Goal: Task Accomplishment & Management: Manage account settings

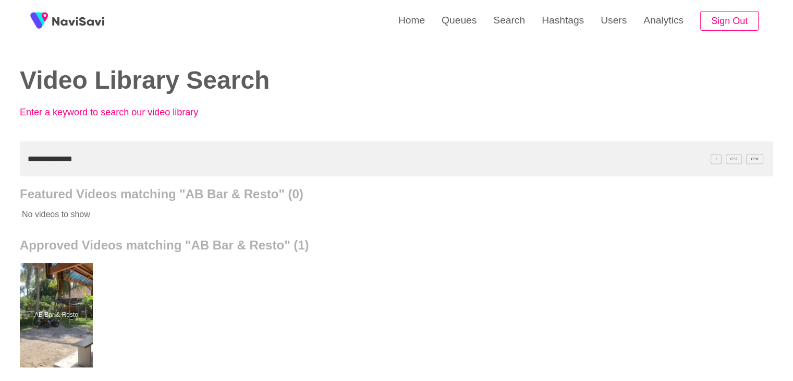
drag, startPoint x: 0, startPoint y: 149, endPoint x: 0, endPoint y: 141, distance: 7.3
click at [0, 141] on div "**********" at bounding box center [396, 288] width 793 height 577
paste input "*"
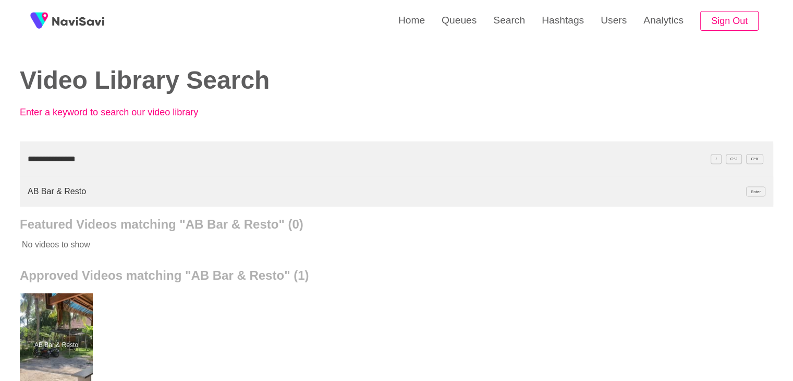
type input "**********"
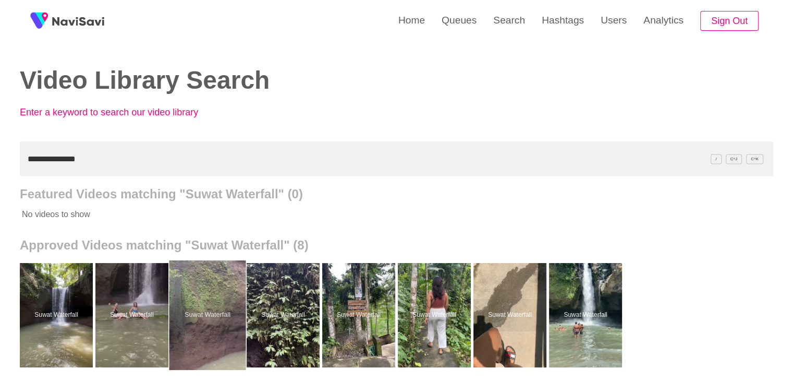
drag, startPoint x: 214, startPoint y: 338, endPoint x: 222, endPoint y: 290, distance: 49.1
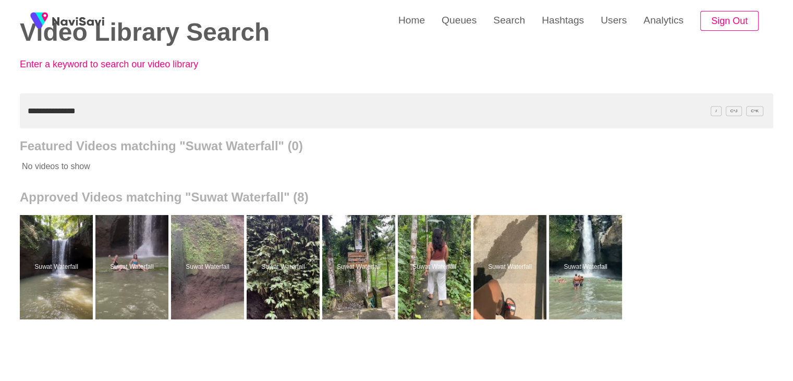
scroll to position [52, 0]
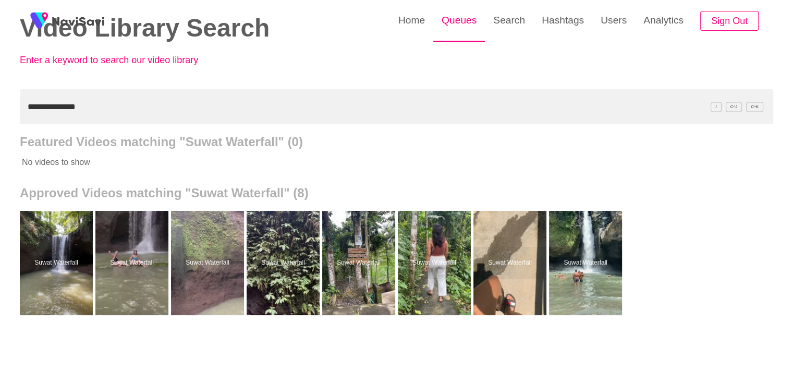
click at [461, 16] on link "Queues" at bounding box center [459, 20] width 52 height 41
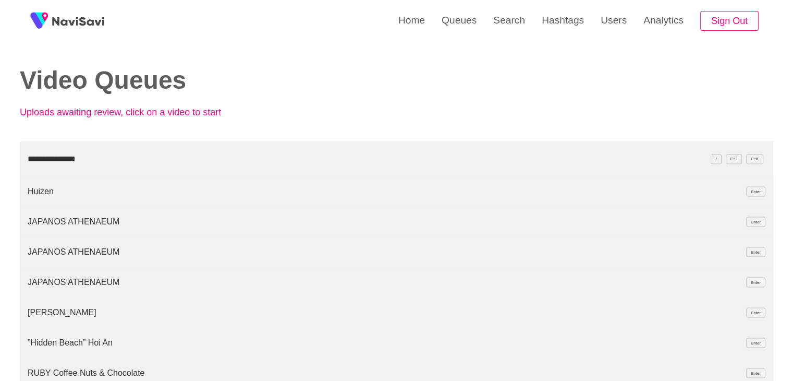
type input "**********"
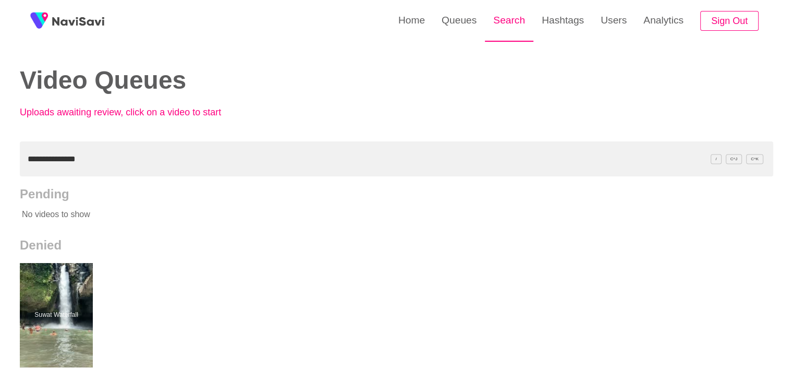
click at [516, 19] on link "Search" at bounding box center [509, 20] width 49 height 41
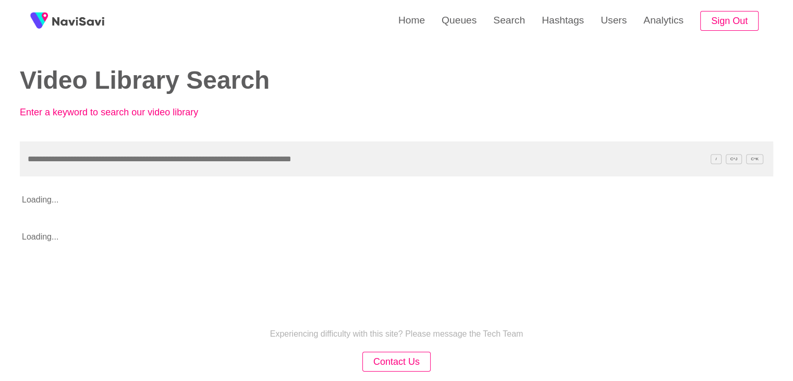
click at [136, 161] on input "text" at bounding box center [397, 158] width 754 height 35
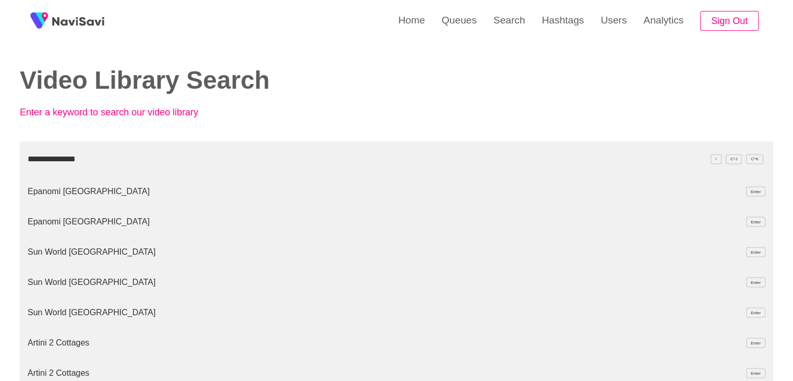
type input "**********"
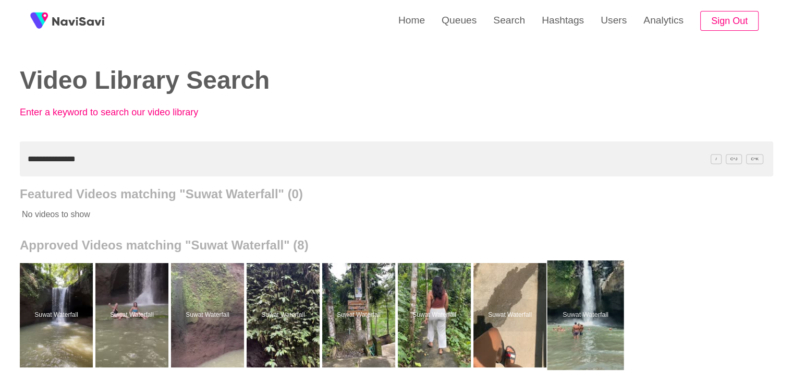
drag, startPoint x: 576, startPoint y: 297, endPoint x: 576, endPoint y: 285, distance: 12.0
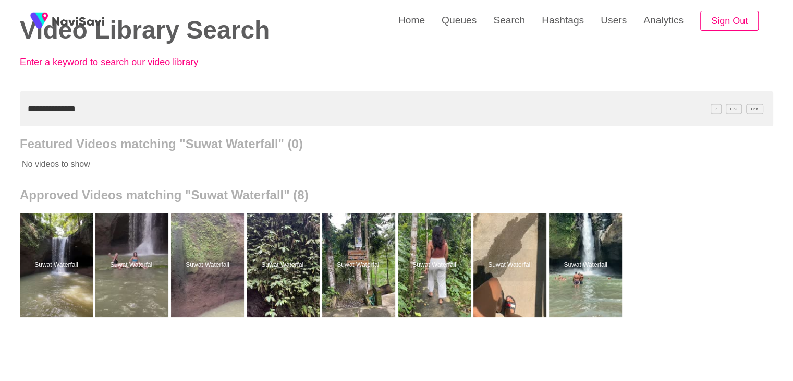
scroll to position [52, 0]
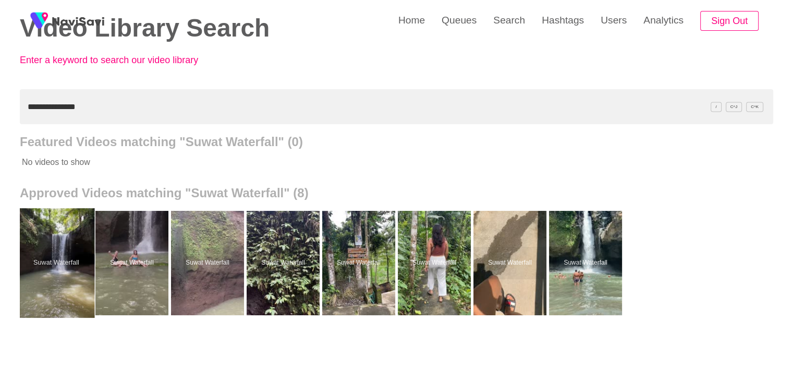
drag, startPoint x: 61, startPoint y: 275, endPoint x: 65, endPoint y: 260, distance: 15.6
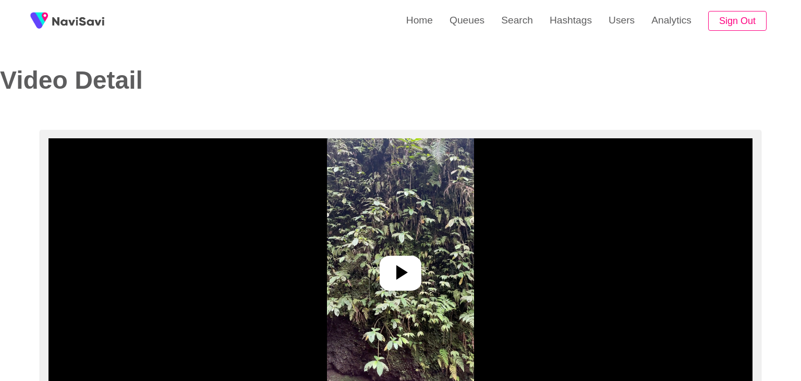
select select "**"
click at [387, 263] on icon at bounding box center [396, 272] width 25 height 25
select select "**********"
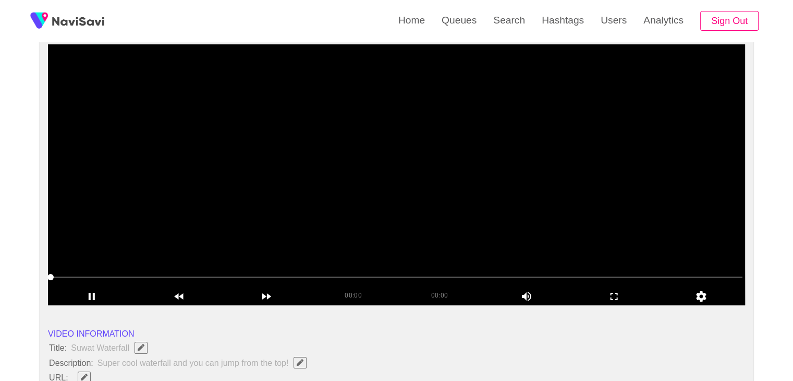
scroll to position [104, 0]
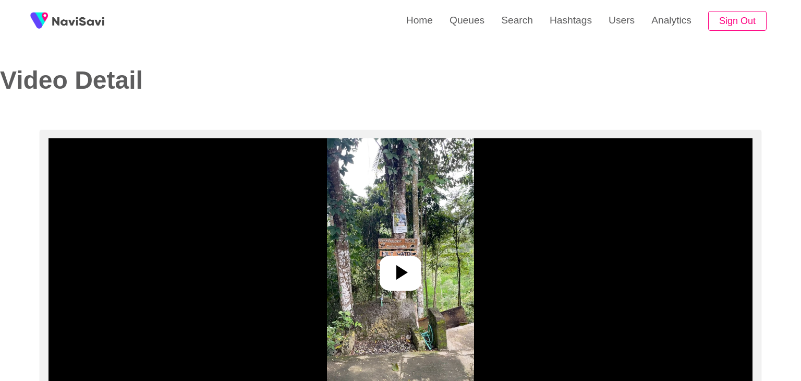
select select "**********"
select select "**"
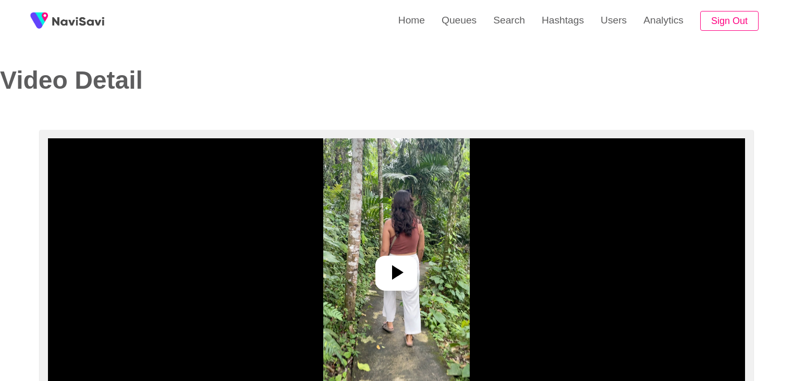
select select "**********"
select select "**"
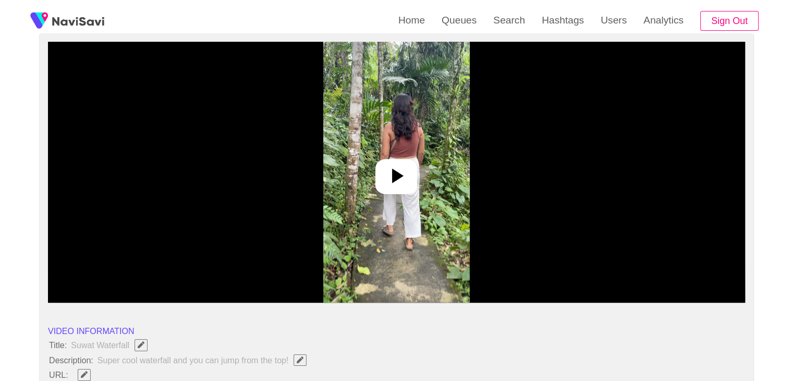
scroll to position [104, 0]
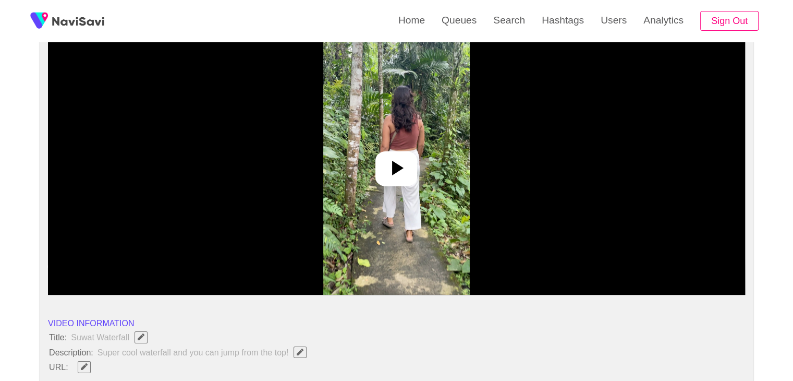
click at [398, 166] on icon at bounding box center [397, 168] width 11 height 15
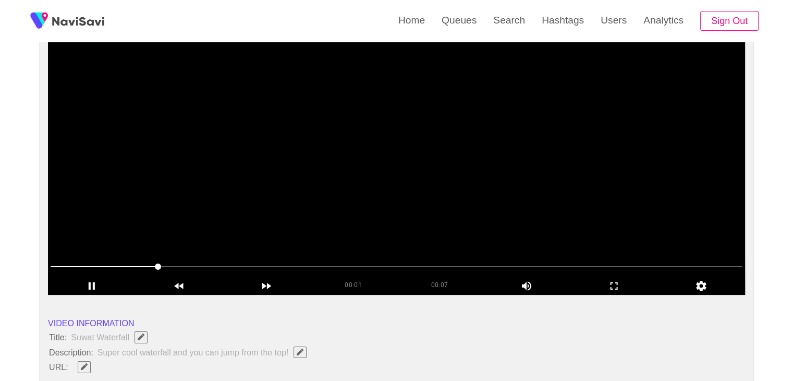
click at [441, 258] on span at bounding box center [397, 266] width 692 height 17
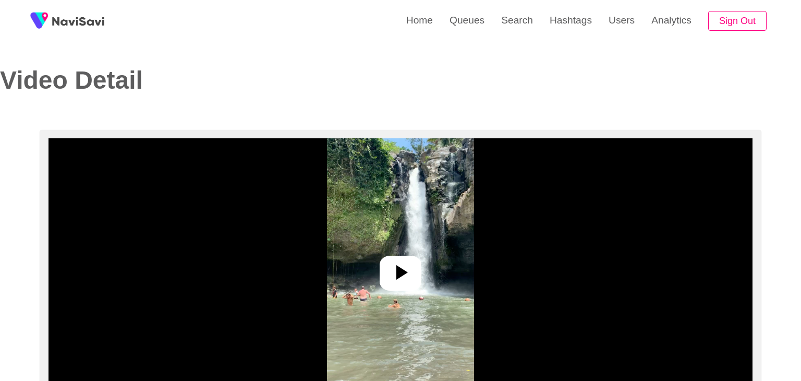
select select "**********"
select select "****"
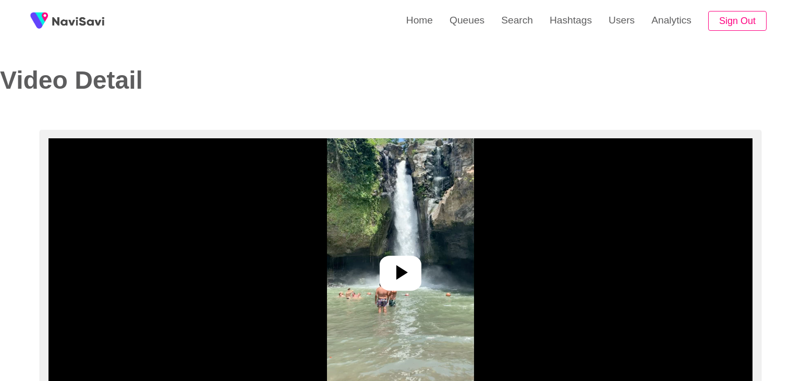
select select "**********"
select select "**"
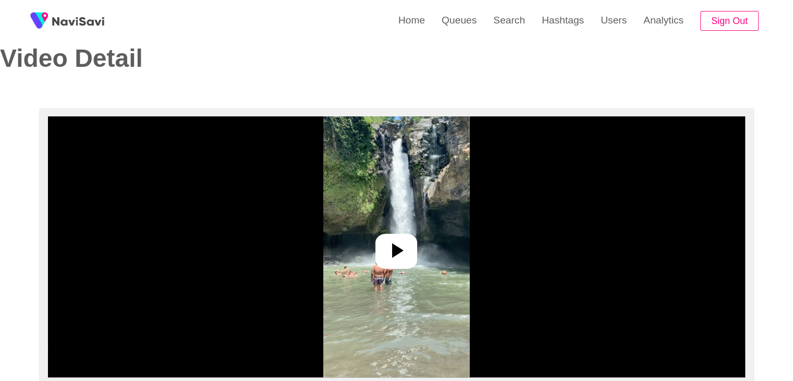
scroll to position [52, 0]
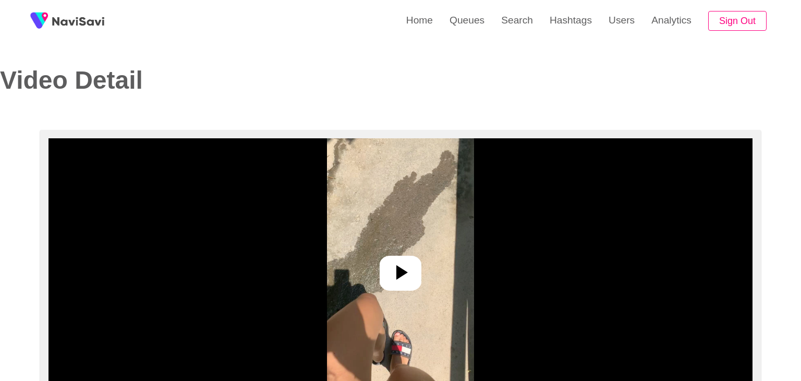
select select "**********"
select select "**"
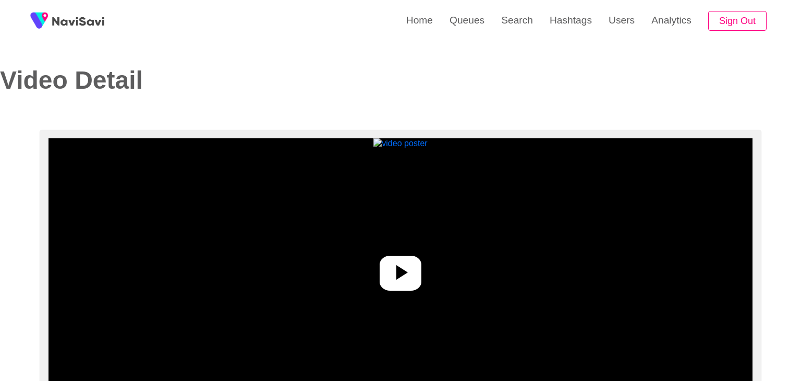
select select "**********"
select select "**"
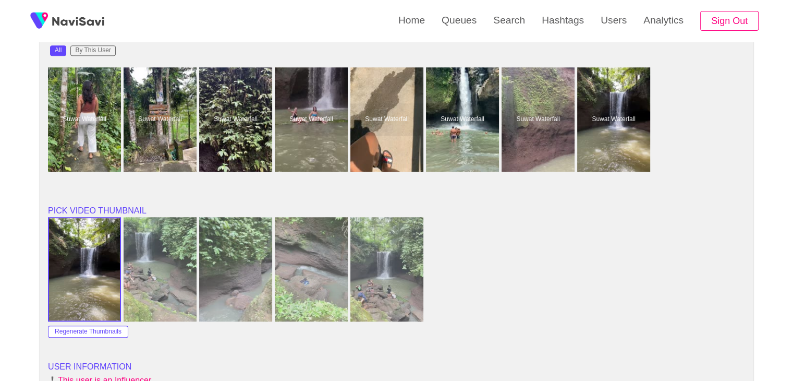
scroll to position [887, 0]
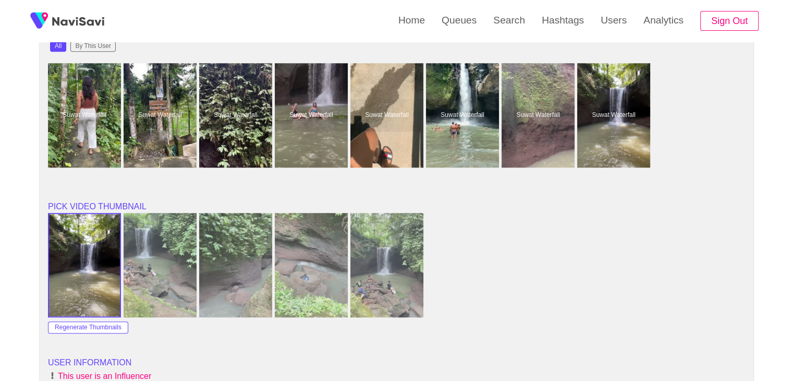
click at [243, 267] on img at bounding box center [235, 265] width 73 height 104
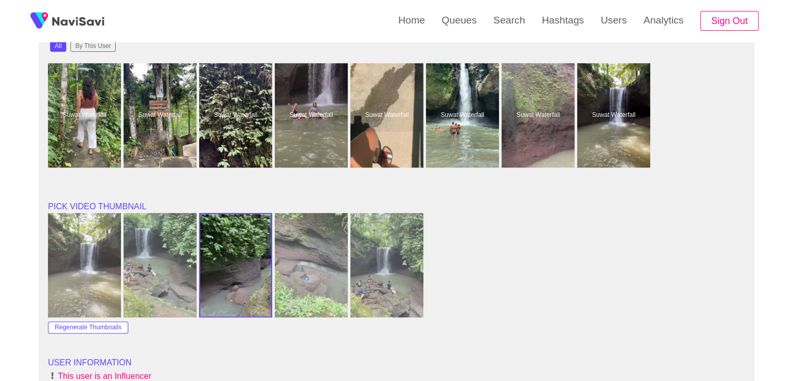
click at [230, 270] on img at bounding box center [235, 265] width 71 height 102
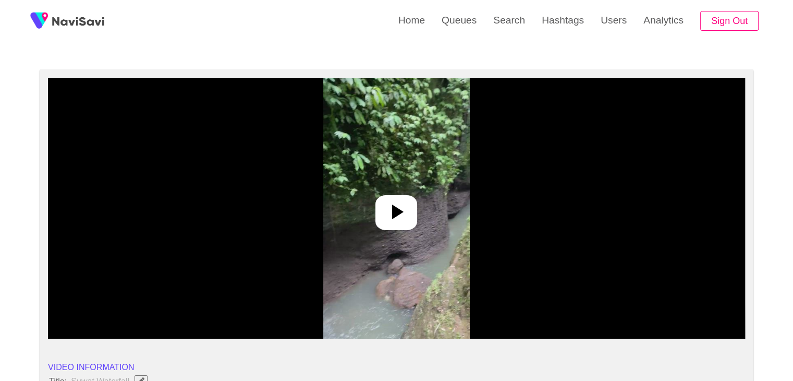
scroll to position [52, 0]
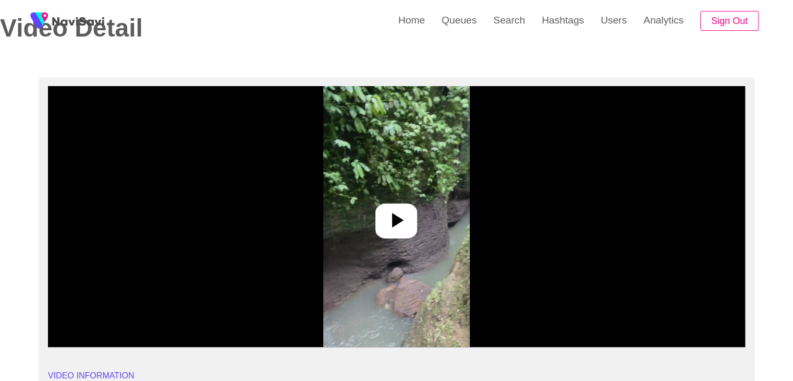
click at [395, 211] on icon at bounding box center [396, 220] width 25 height 25
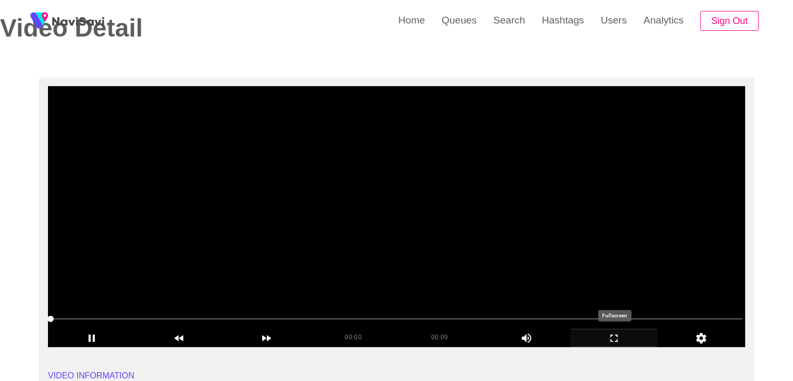
click at [618, 337] on icon "add" at bounding box center [614, 338] width 87 height 13
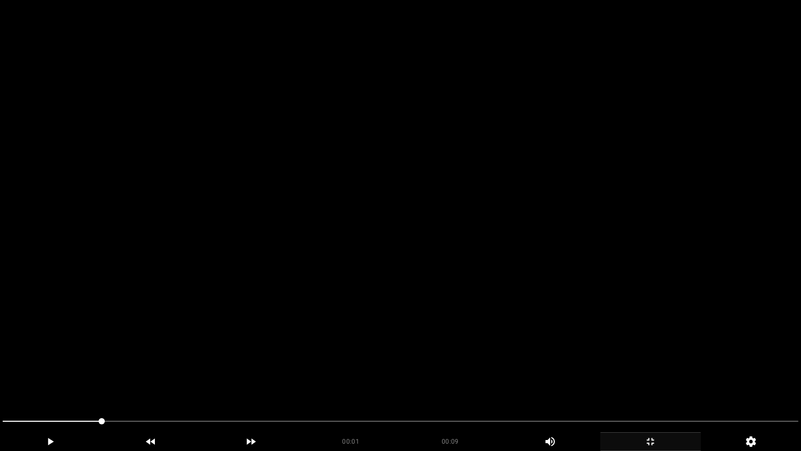
click at [542, 340] on video at bounding box center [400, 225] width 801 height 451
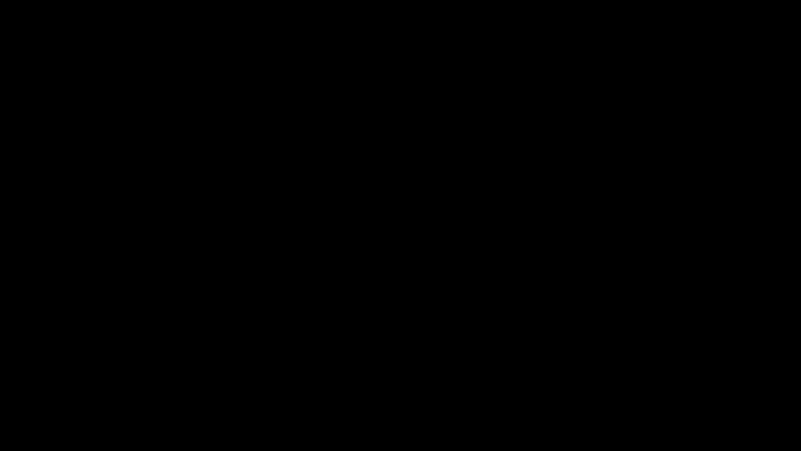
click at [585, 380] on span at bounding box center [401, 421] width 796 height 17
drag, startPoint x: 531, startPoint y: 413, endPoint x: 524, endPoint y: 413, distance: 6.8
click at [524, 380] on div at bounding box center [400, 422] width 804 height 28
click at [449, 380] on div at bounding box center [400, 422] width 804 height 28
drag, startPoint x: 476, startPoint y: 424, endPoint x: 468, endPoint y: 423, distance: 7.9
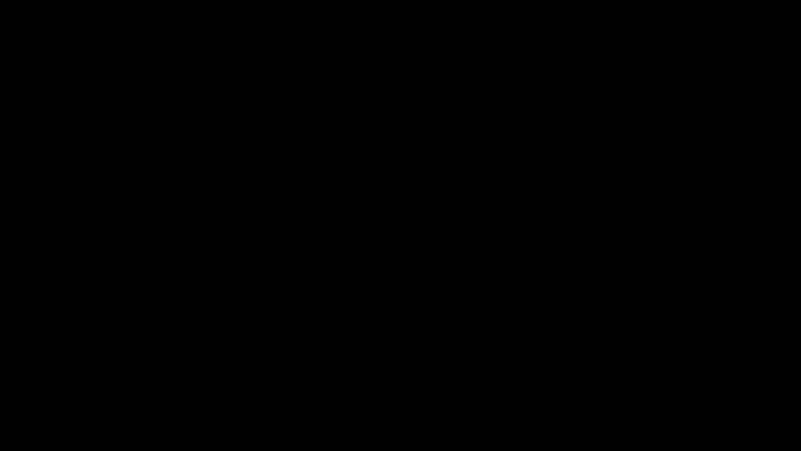
click at [468, 380] on span at bounding box center [401, 421] width 796 height 17
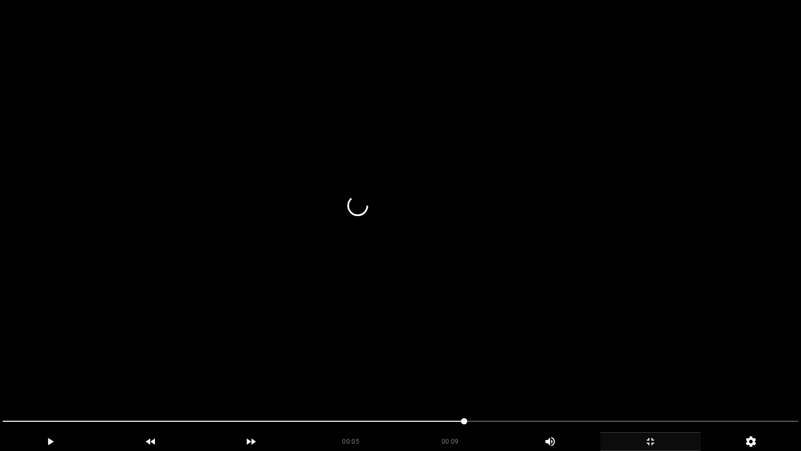
click at [539, 373] on video at bounding box center [400, 225] width 801 height 451
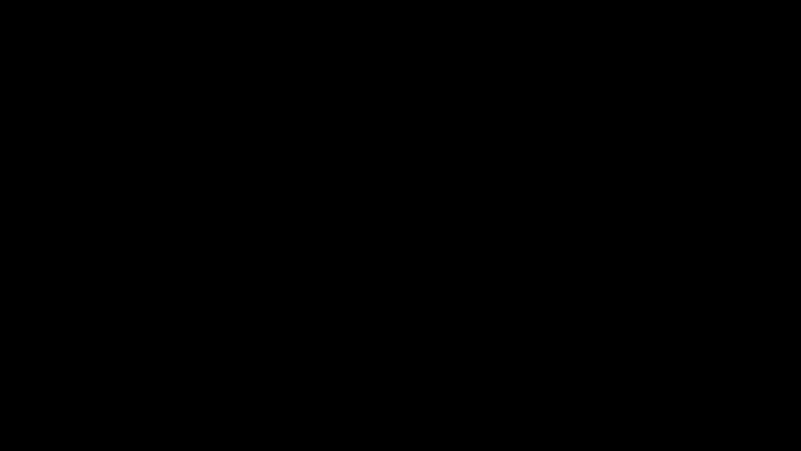
click at [660, 380] on icon "add" at bounding box center [651, 441] width 100 height 13
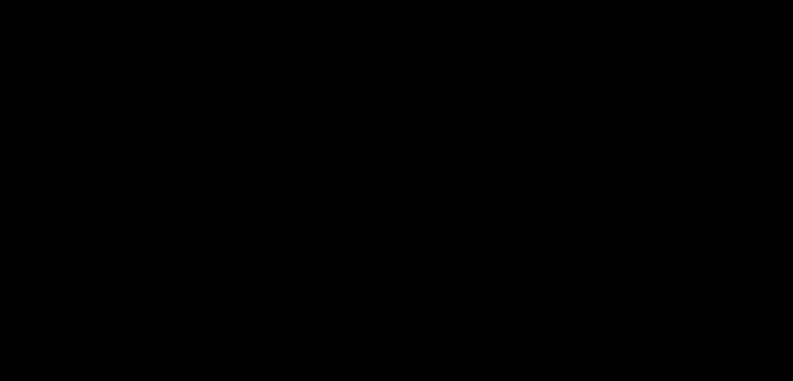
scroll to position [313, 0]
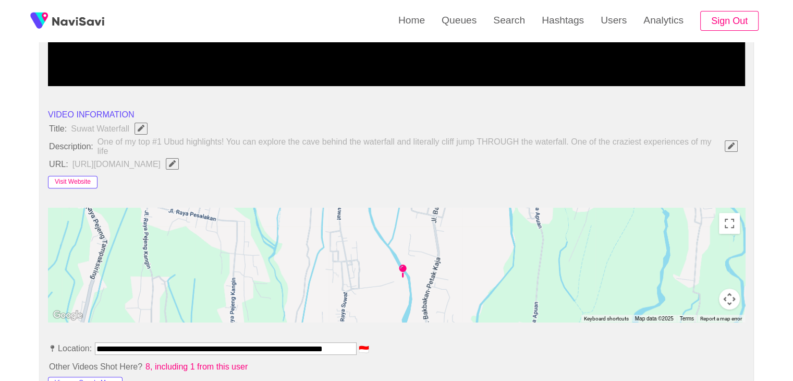
click at [76, 182] on button "Visit Website" at bounding box center [73, 182] width 50 height 13
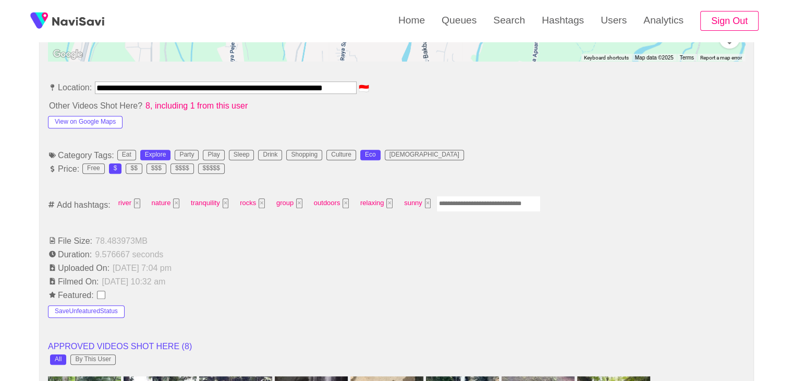
scroll to position [0, 13]
drag, startPoint x: 98, startPoint y: 86, endPoint x: 497, endPoint y: 86, distance: 399.6
click at [497, 86] on li "**********" at bounding box center [396, 89] width 697 height 17
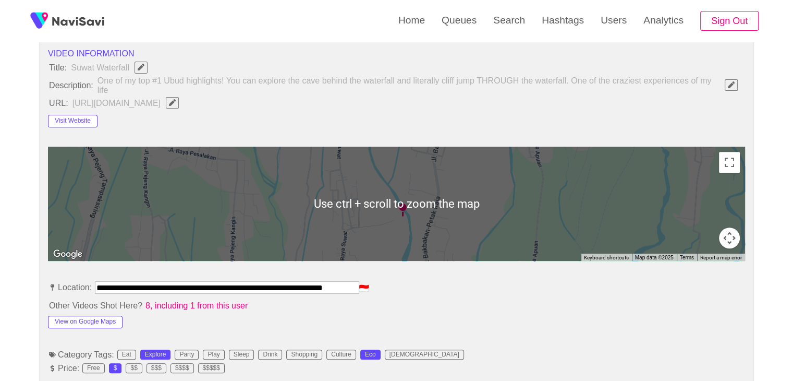
scroll to position [365, 0]
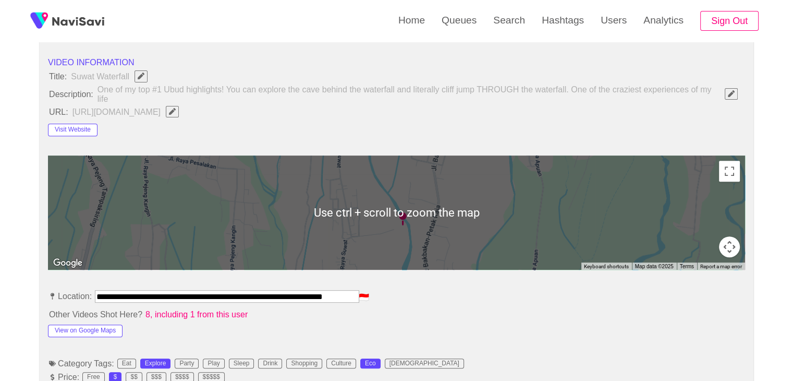
drag, startPoint x: 310, startPoint y: 109, endPoint x: 322, endPoint y: 113, distance: 12.5
click at [185, 112] on span "https://www.thebalibible.com/details/suwat-waterfall-100002080" at bounding box center [128, 112] width 114 height 14
click at [178, 113] on span "button" at bounding box center [172, 111] width 11 height 7
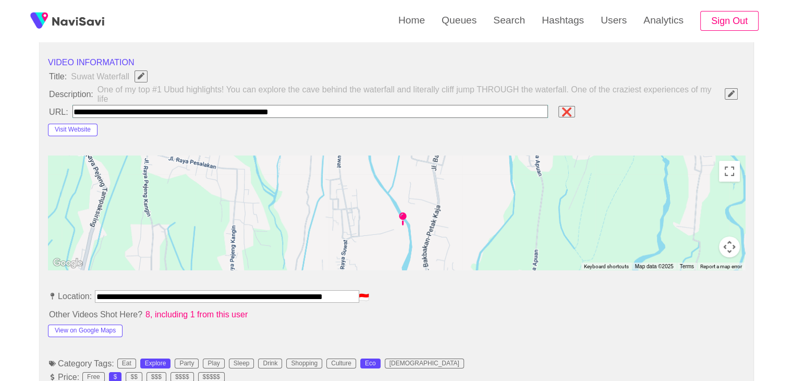
type input "**********"
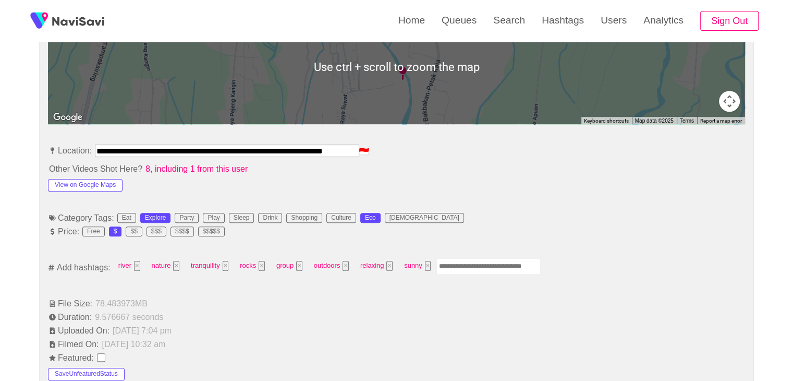
scroll to position [522, 0]
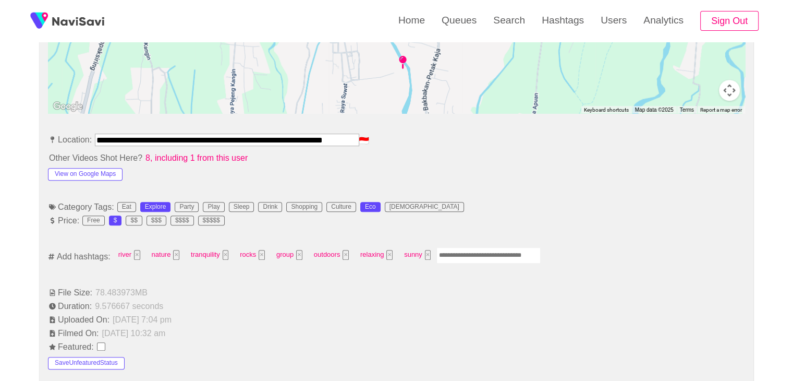
click at [489, 256] on input "Enter tag here and press return" at bounding box center [489, 255] width 104 height 16
type input "*********"
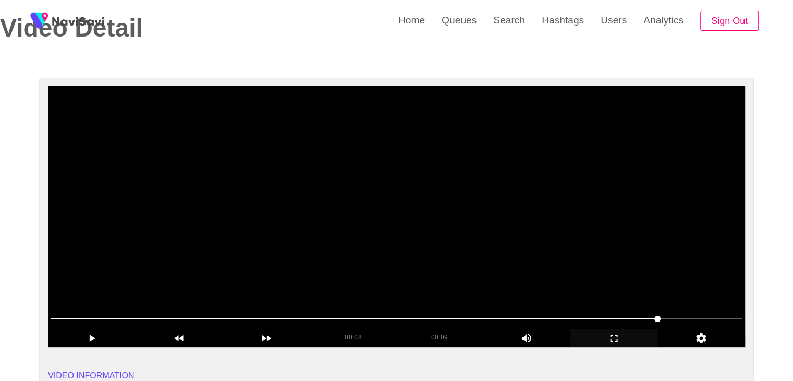
scroll to position [52, 0]
click at [456, 257] on video at bounding box center [396, 216] width 697 height 261
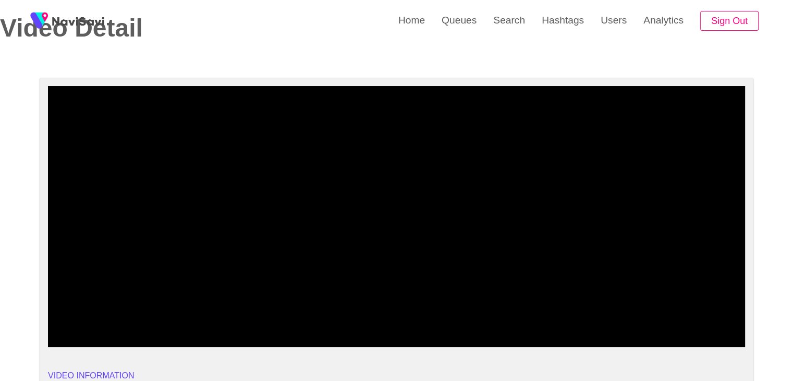
drag, startPoint x: 294, startPoint y: 324, endPoint x: 276, endPoint y: 322, distance: 17.9
click at [276, 322] on span at bounding box center [397, 318] width 692 height 17
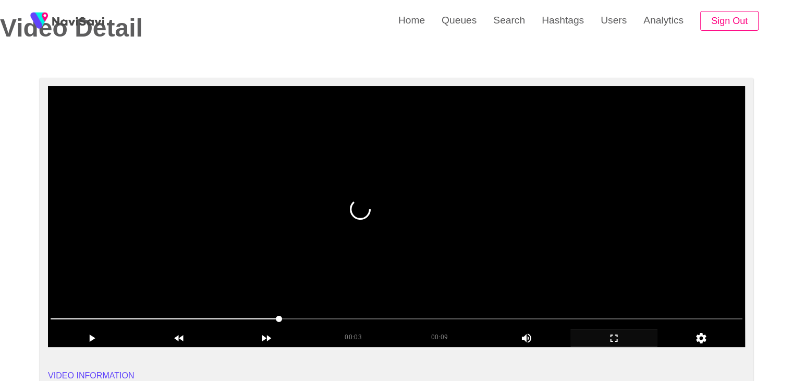
click at [456, 293] on video at bounding box center [396, 216] width 697 height 261
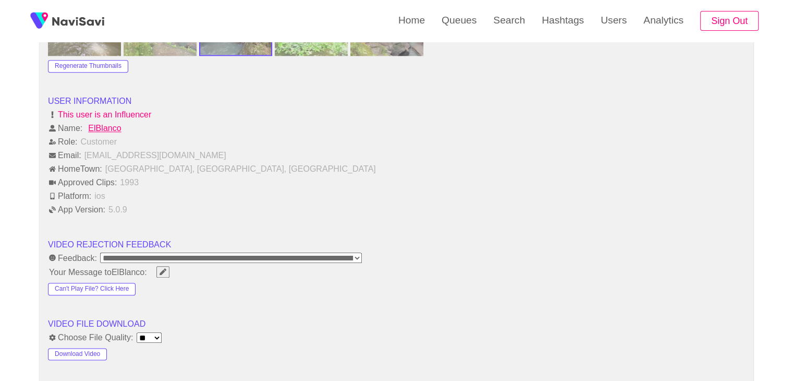
scroll to position [1356, 0]
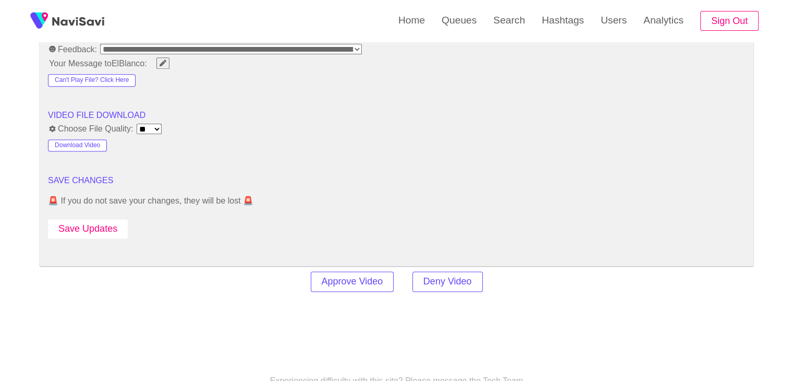
click at [103, 225] on button "Save Updates" at bounding box center [88, 228] width 80 height 19
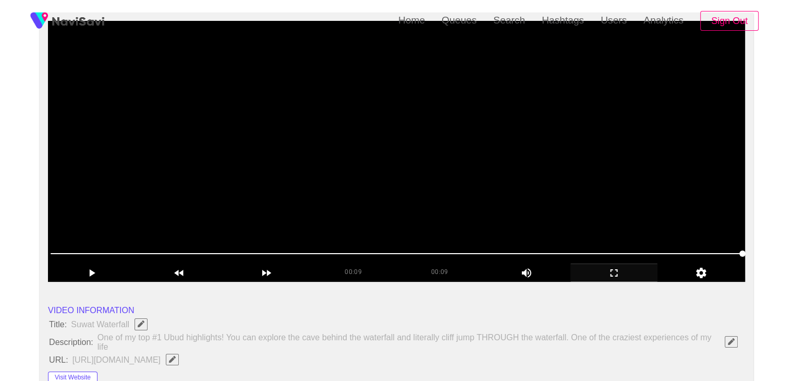
scroll to position [0, 0]
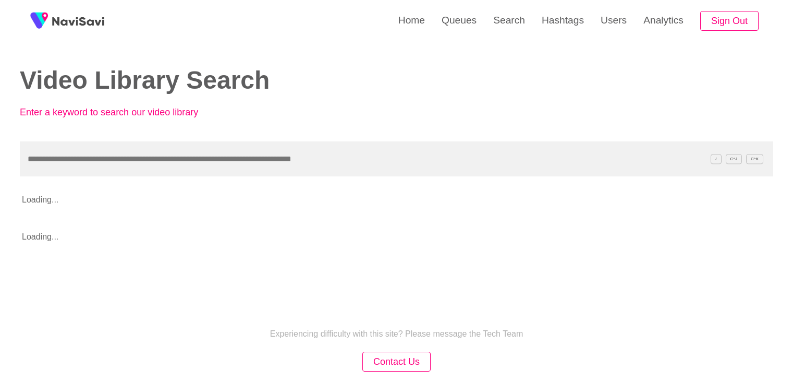
scroll to position [52, 0]
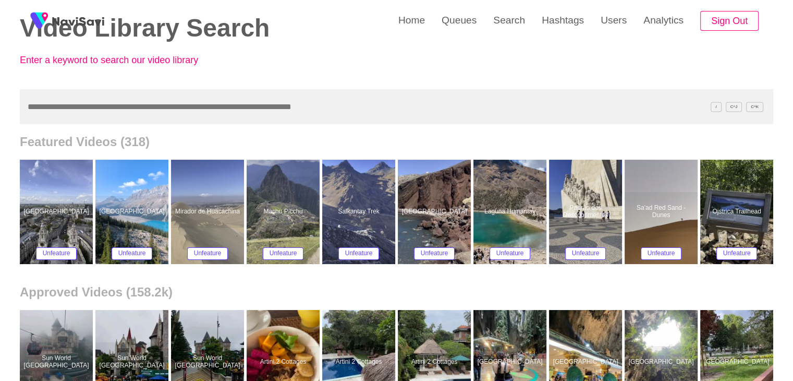
click at [69, 108] on input "text" at bounding box center [397, 106] width 754 height 35
paste input "**********"
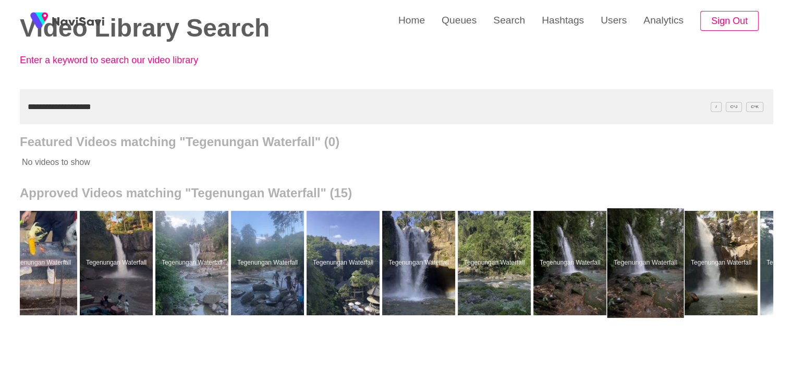
scroll to position [0, 381]
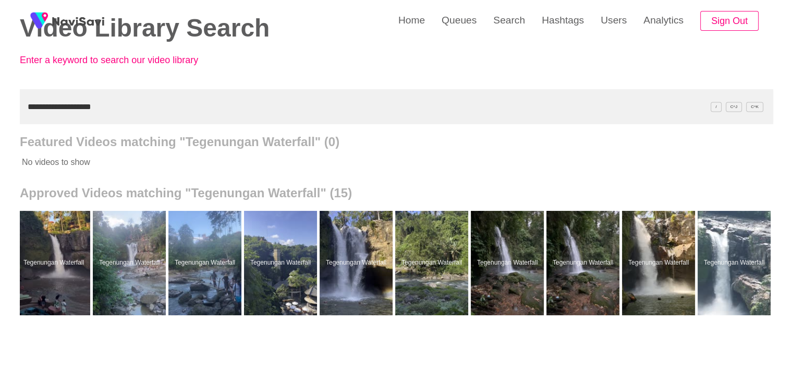
drag, startPoint x: 125, startPoint y: 106, endPoint x: 27, endPoint y: 86, distance: 100.1
click at [0, 103] on div "**********" at bounding box center [396, 236] width 793 height 577
paste input "text"
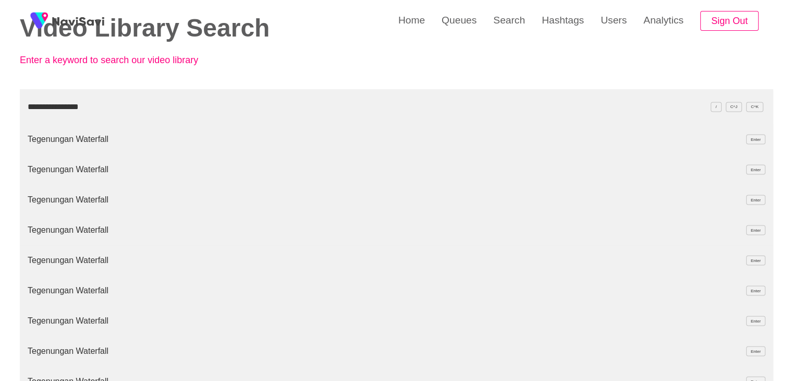
type input "**********"
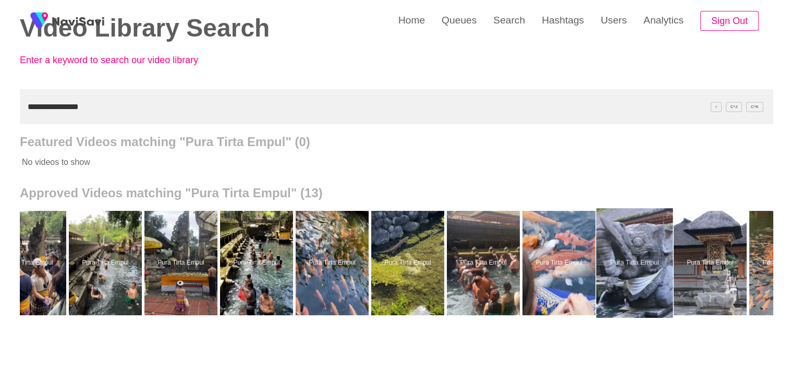
scroll to position [0, 230]
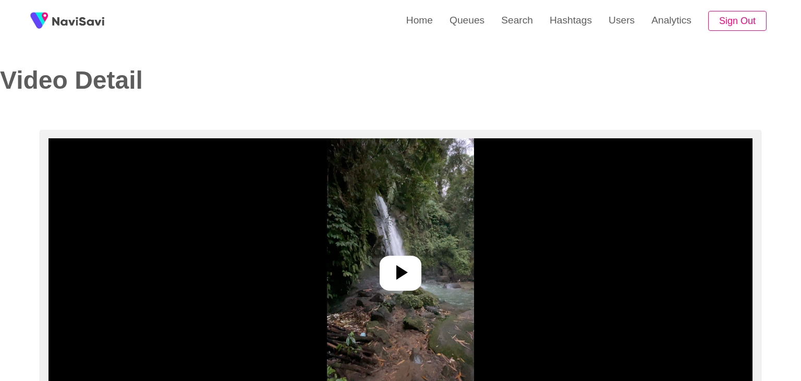
select select "**********"
select select "**"
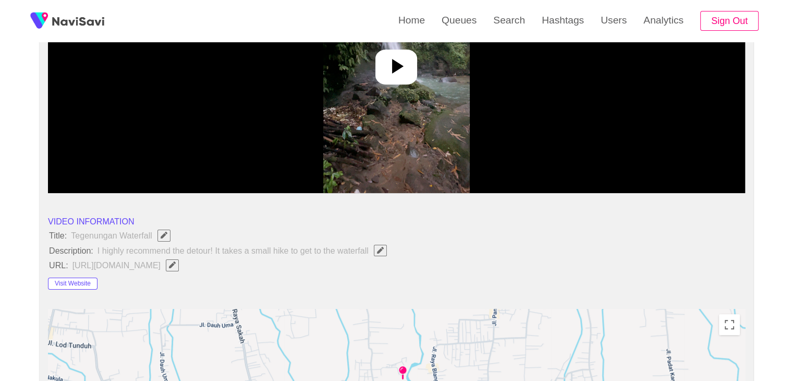
scroll to position [209, 0]
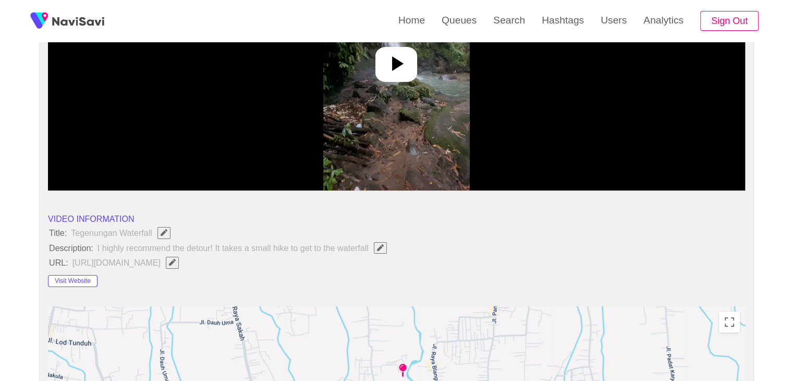
click at [177, 260] on span "Edit Field" at bounding box center [172, 262] width 9 height 7
type input "**********"
click at [392, 75] on icon at bounding box center [396, 63] width 25 height 25
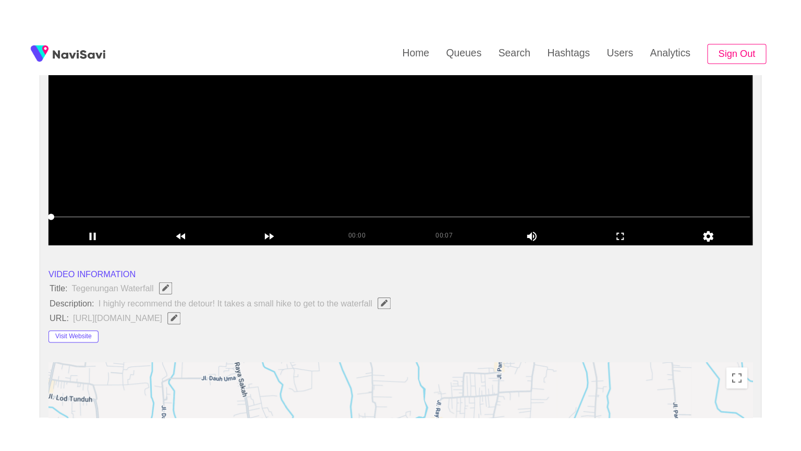
scroll to position [156, 0]
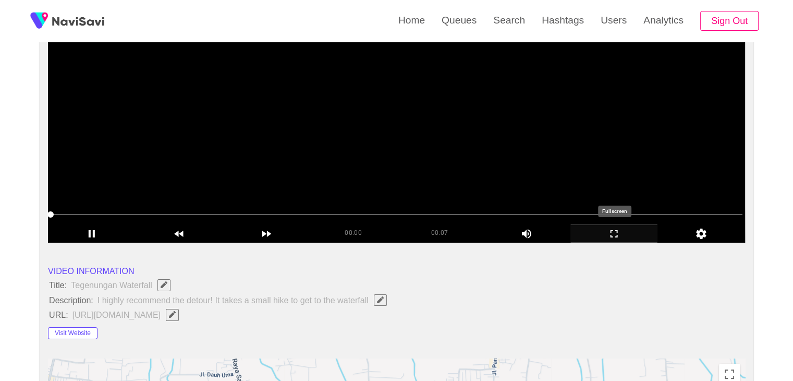
click at [618, 235] on icon "add" at bounding box center [614, 233] width 87 height 13
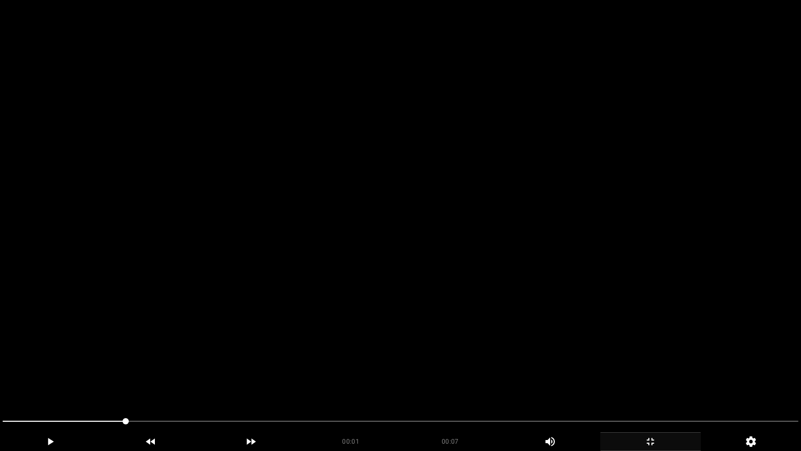
click at [512, 249] on video at bounding box center [400, 225] width 801 height 451
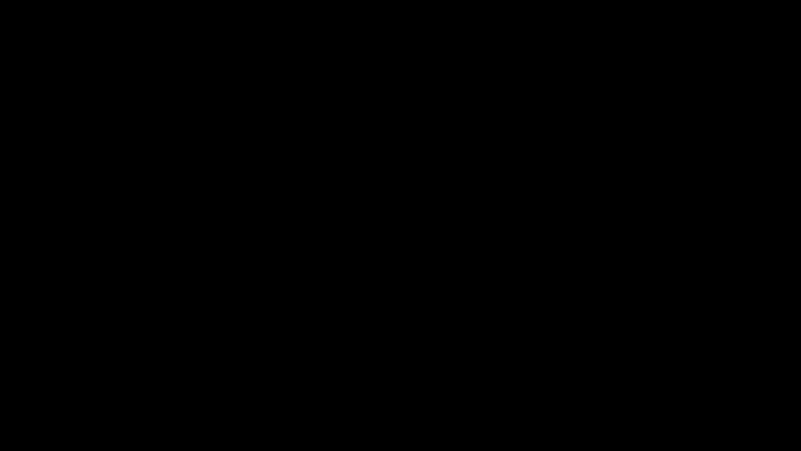
click at [477, 380] on span at bounding box center [401, 421] width 796 height 17
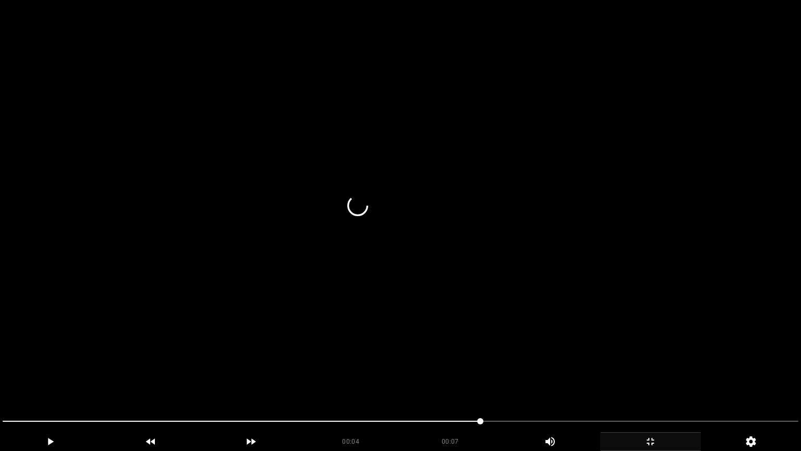
click at [553, 378] on video at bounding box center [400, 225] width 801 height 451
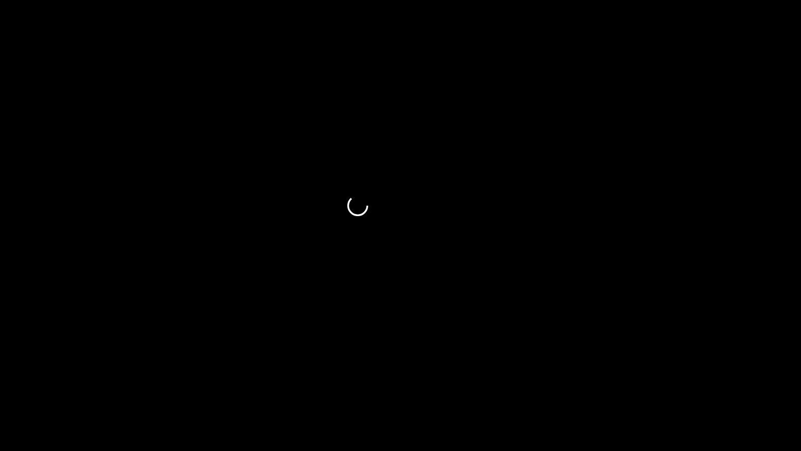
click at [659, 380] on div "add" at bounding box center [650, 441] width 101 height 19
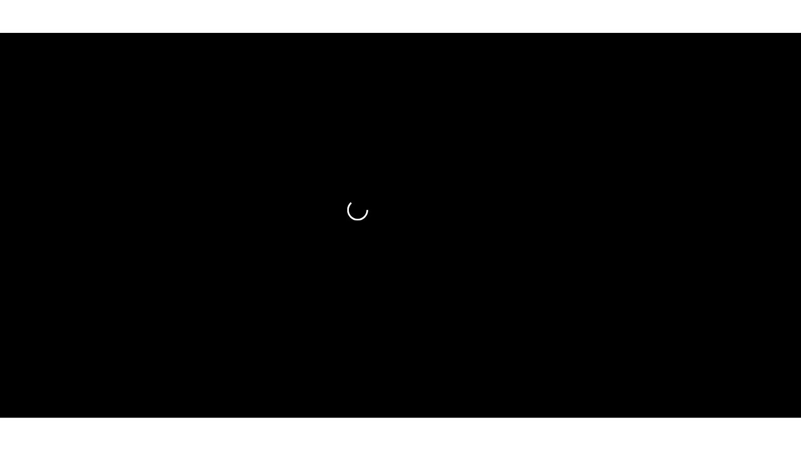
scroll to position [207, 0]
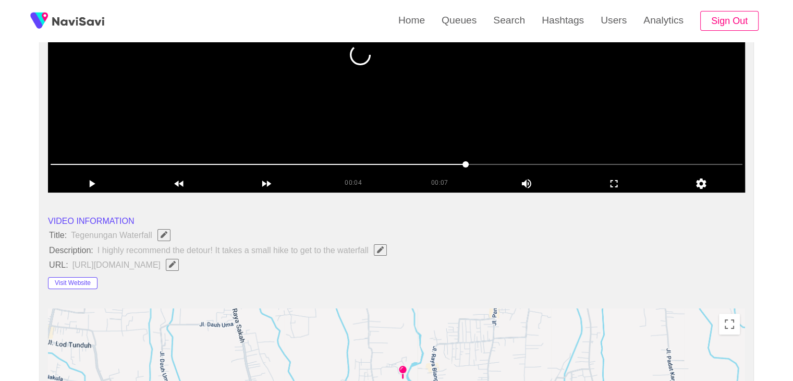
click at [517, 136] on video at bounding box center [396, 62] width 697 height 261
click at [606, 178] on icon "add" at bounding box center [614, 183] width 87 height 13
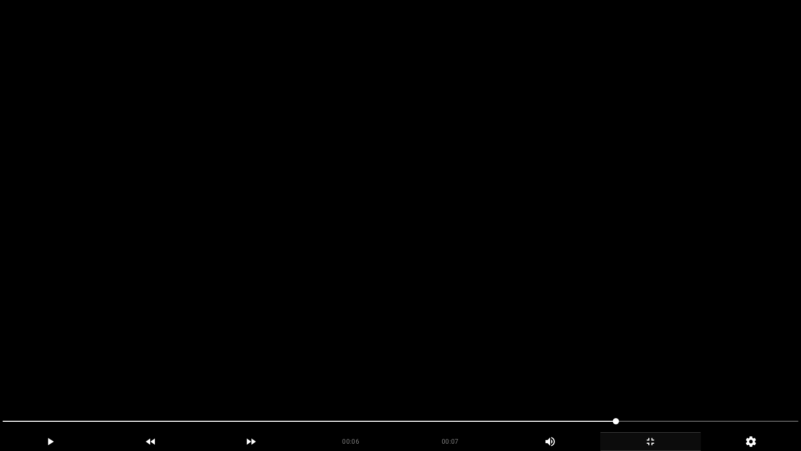
click at [592, 231] on video at bounding box center [400, 225] width 801 height 451
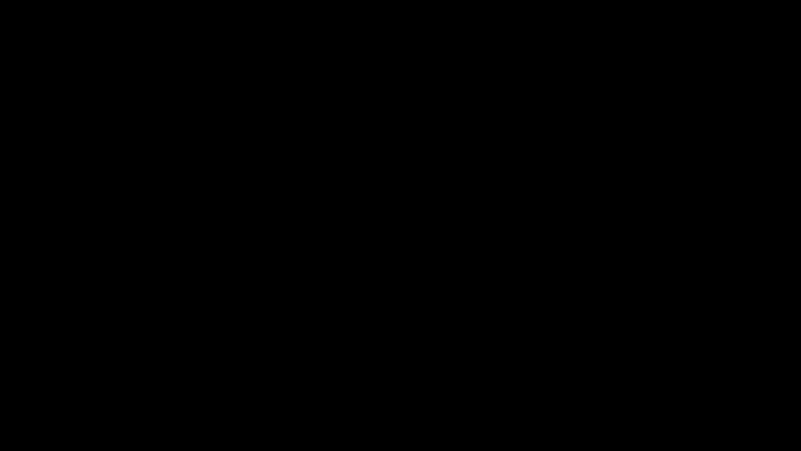
drag, startPoint x: 59, startPoint y: 426, endPoint x: 0, endPoint y: 410, distance: 61.0
click at [0, 380] on div at bounding box center [400, 422] width 804 height 28
click at [664, 380] on div "add" at bounding box center [650, 441] width 101 height 19
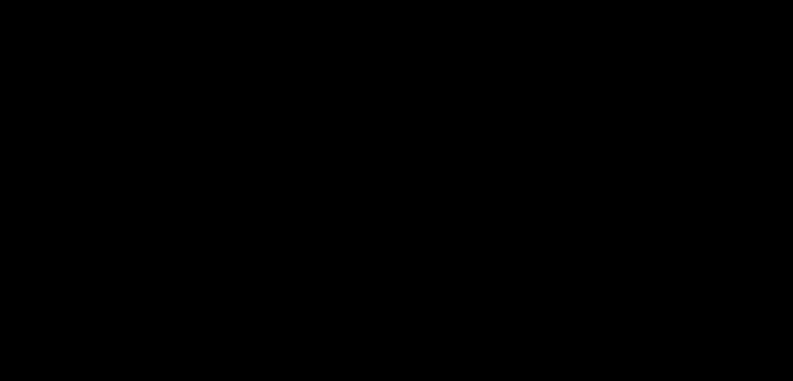
scroll to position [619, 0]
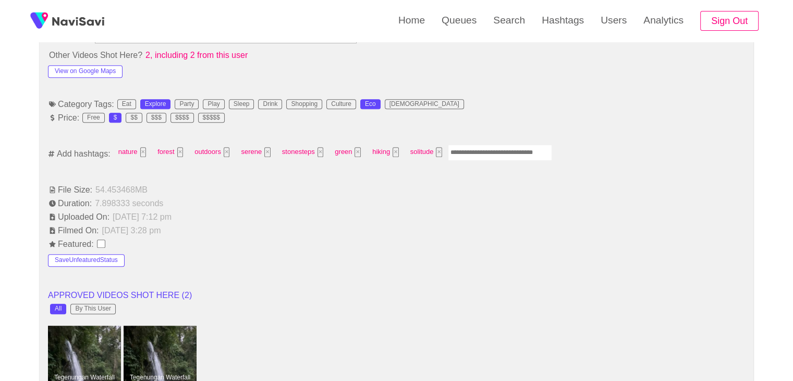
click at [470, 148] on input "Enter tag here and press return" at bounding box center [500, 152] width 104 height 16
type input "*********"
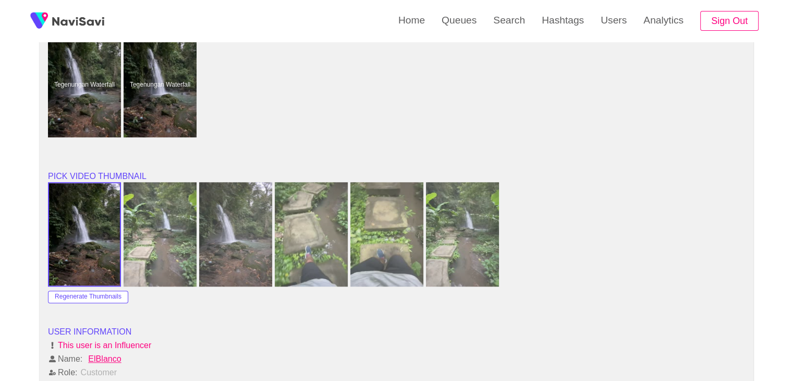
scroll to position [932, 0]
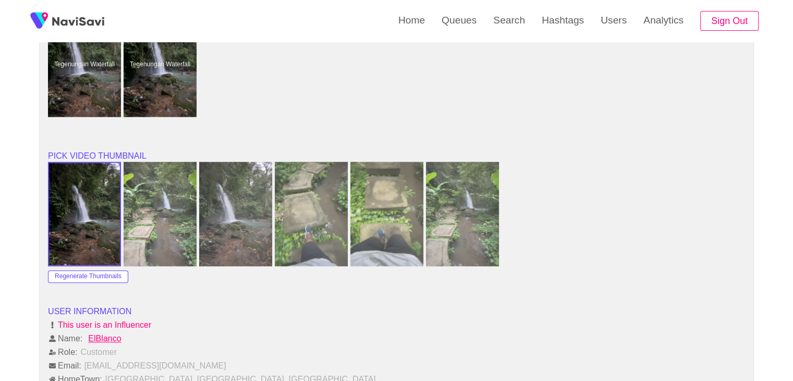
click at [316, 209] on img at bounding box center [311, 214] width 73 height 104
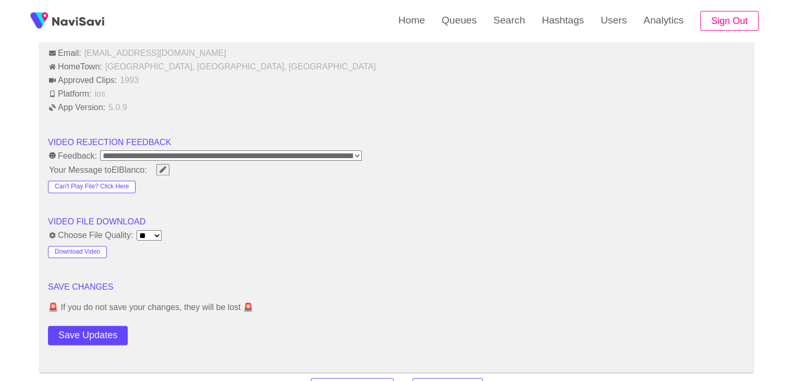
scroll to position [1349, 0]
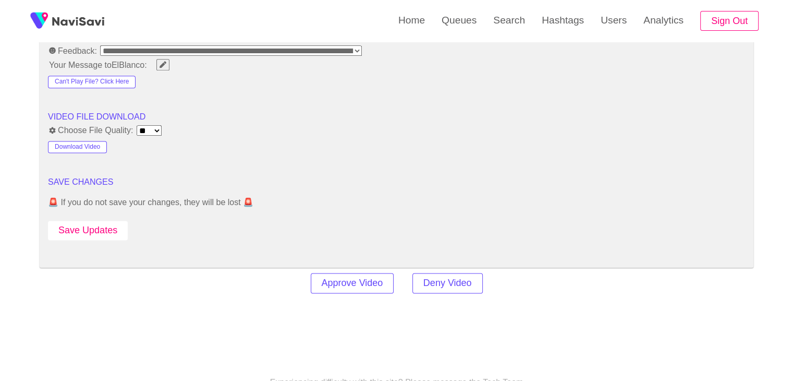
click at [100, 222] on button "Save Updates" at bounding box center [88, 230] width 80 height 19
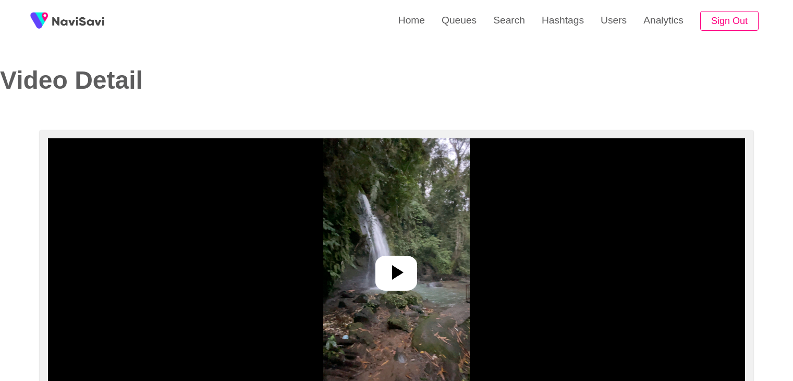
select select "**********"
select select "**"
click at [402, 259] on div at bounding box center [397, 273] width 42 height 35
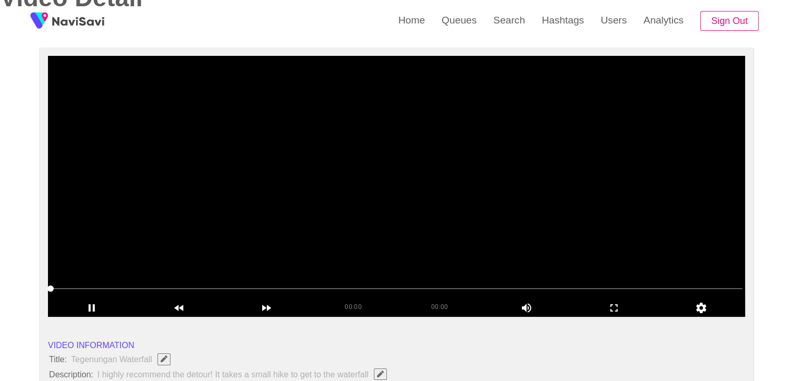
scroll to position [104, 0]
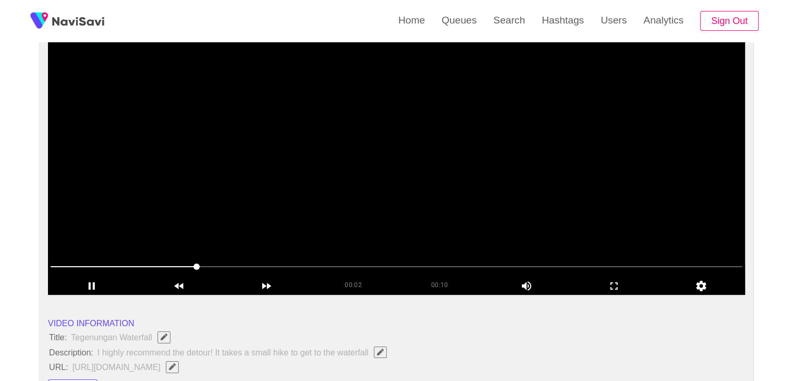
click at [350, 161] on video at bounding box center [396, 164] width 697 height 261
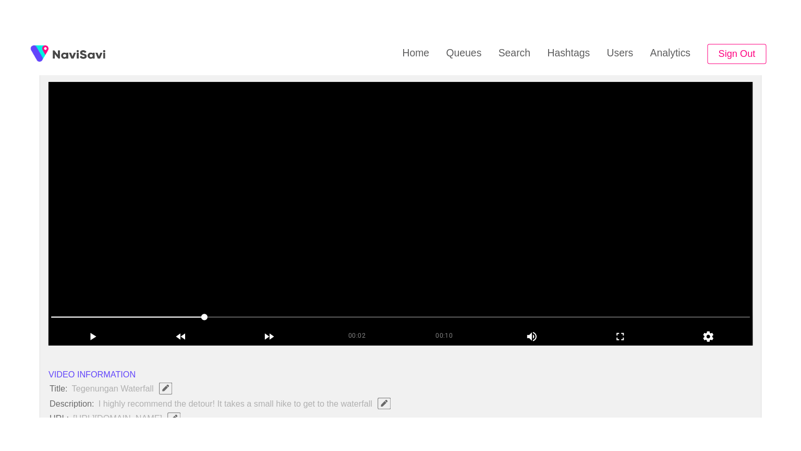
scroll to position [156, 0]
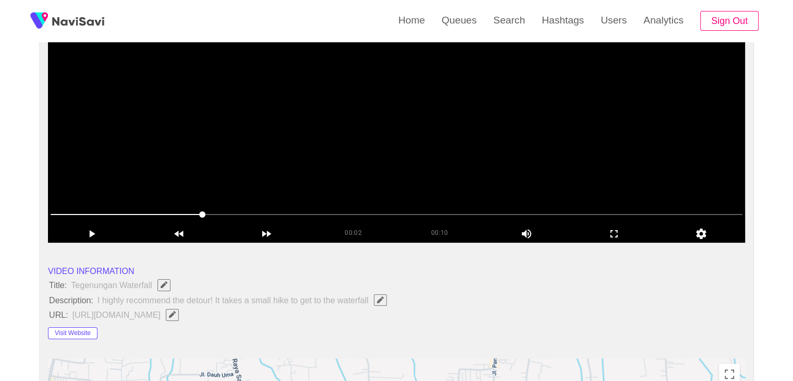
click at [421, 132] on video at bounding box center [396, 112] width 697 height 261
drag, startPoint x: 159, startPoint y: 211, endPoint x: 0, endPoint y: 214, distance: 158.6
click at [615, 233] on icon "add" at bounding box center [614, 233] width 87 height 13
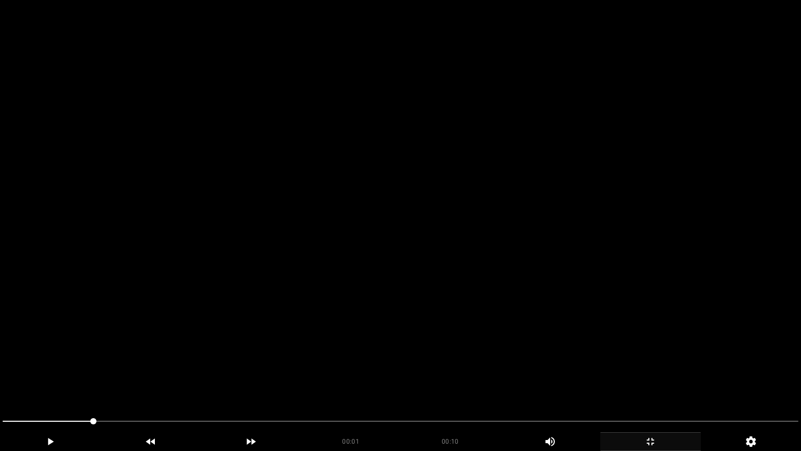
click at [482, 296] on video at bounding box center [400, 225] width 801 height 451
click at [483, 293] on video at bounding box center [400, 225] width 801 height 451
click at [481, 295] on video at bounding box center [400, 225] width 801 height 451
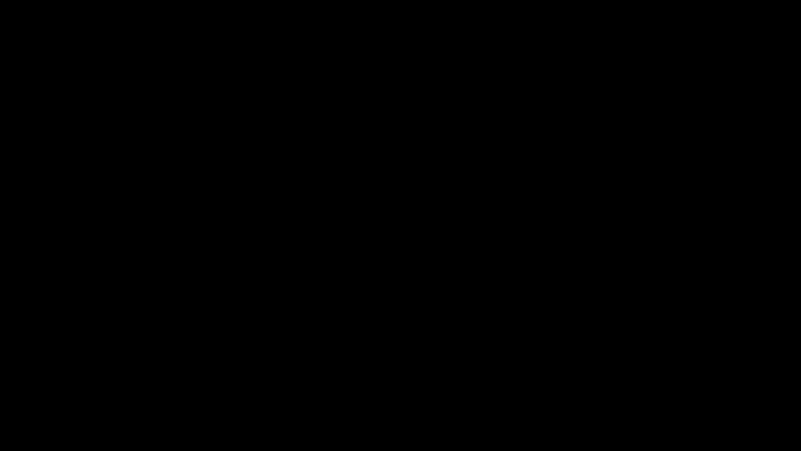
drag, startPoint x: 288, startPoint y: 414, endPoint x: 0, endPoint y: 411, distance: 288.0
click at [0, 380] on div at bounding box center [400, 422] width 804 height 28
click at [55, 380] on icon "add" at bounding box center [51, 441] width 100 height 13
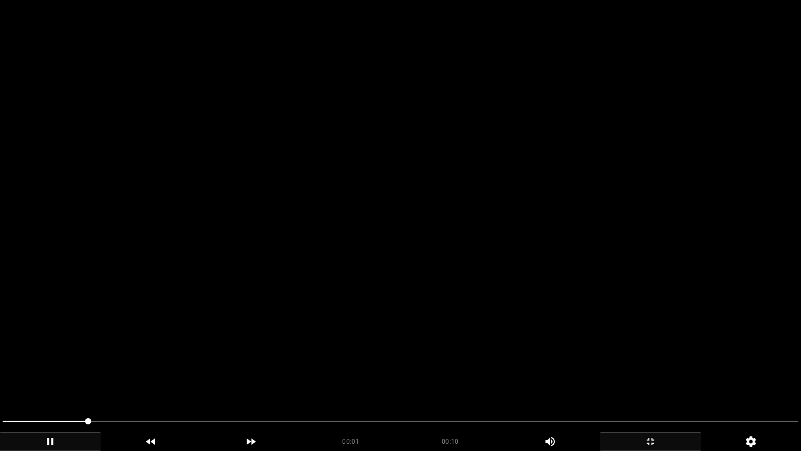
click at [545, 275] on video at bounding box center [400, 225] width 801 height 451
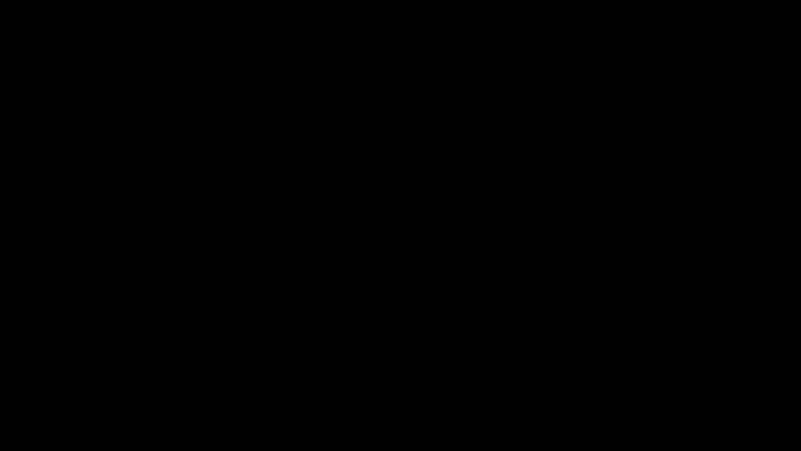
click at [663, 380] on icon "add" at bounding box center [651, 441] width 100 height 13
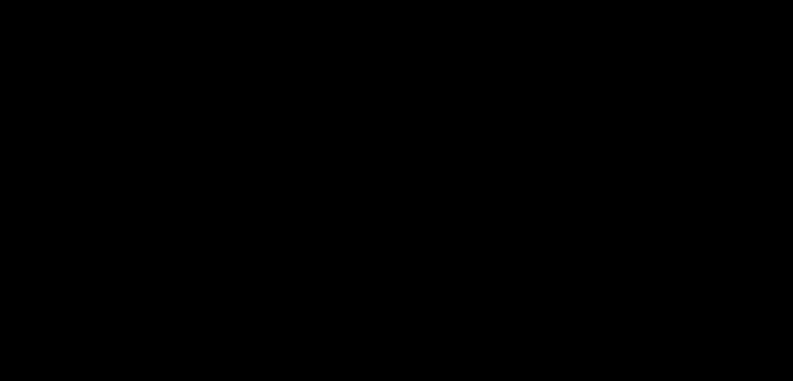
scroll to position [467, 0]
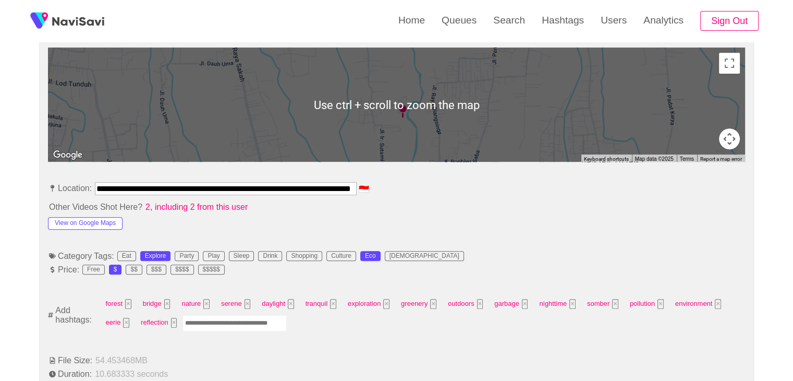
drag, startPoint x: 203, startPoint y: 321, endPoint x: 214, endPoint y: 324, distance: 11.5
click at [206, 322] on input "Enter tag here and press return" at bounding box center [235, 323] width 104 height 16
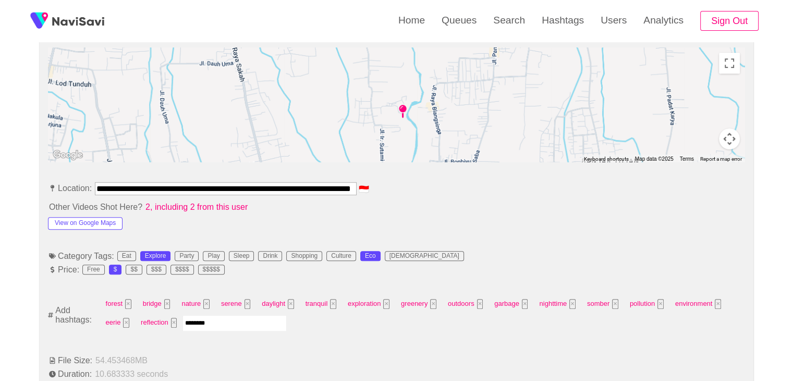
type input "*********"
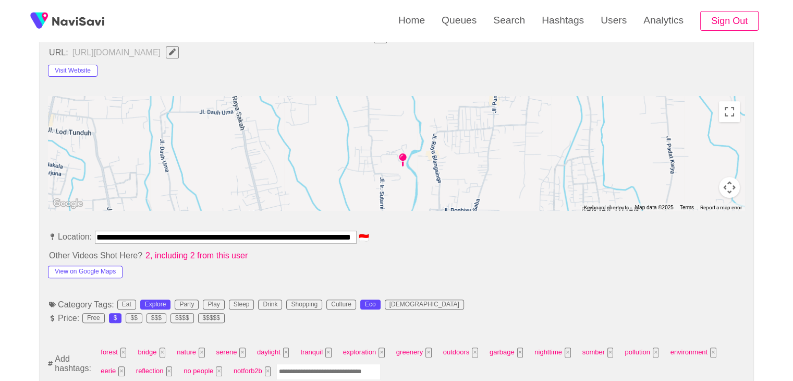
scroll to position [311, 0]
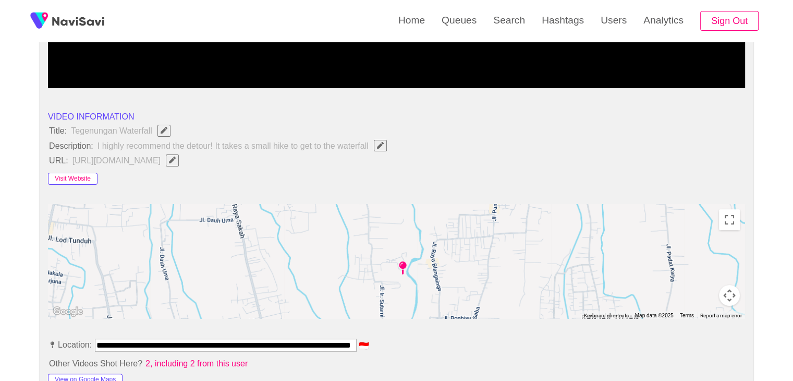
click at [82, 176] on button "Visit Website" at bounding box center [73, 179] width 50 height 13
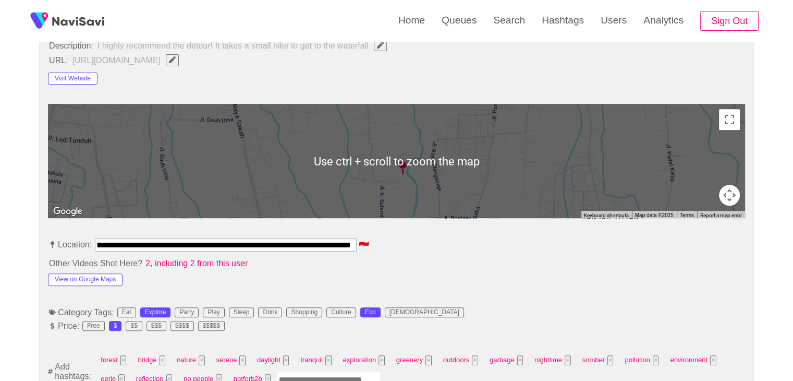
scroll to position [415, 0]
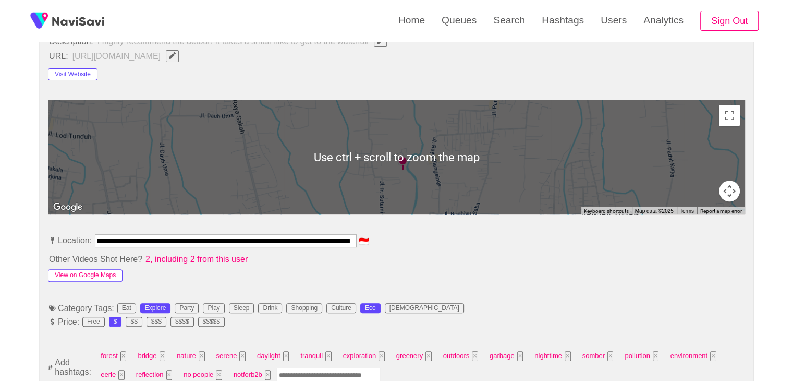
click at [107, 271] on button "View on Google Maps" at bounding box center [85, 275] width 75 height 13
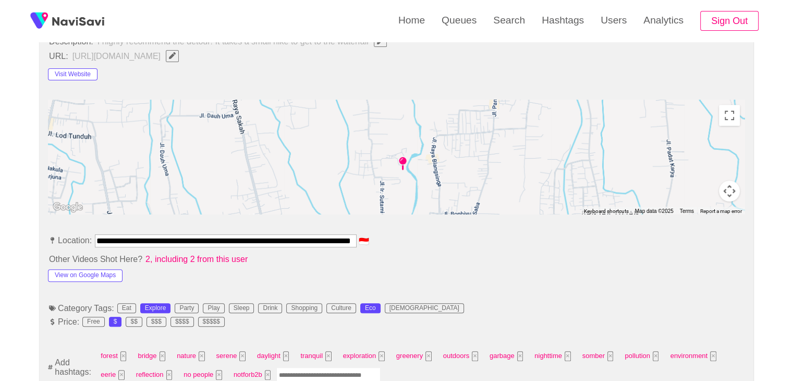
scroll to position [0, 50]
drag, startPoint x: 96, startPoint y: 235, endPoint x: 541, endPoint y: 226, distance: 445.6
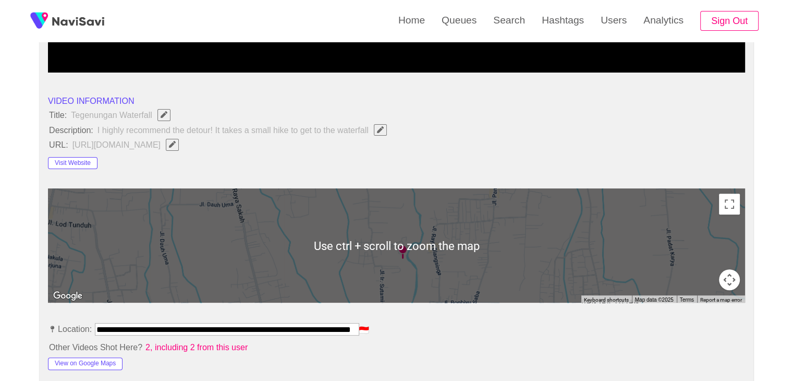
scroll to position [154, 0]
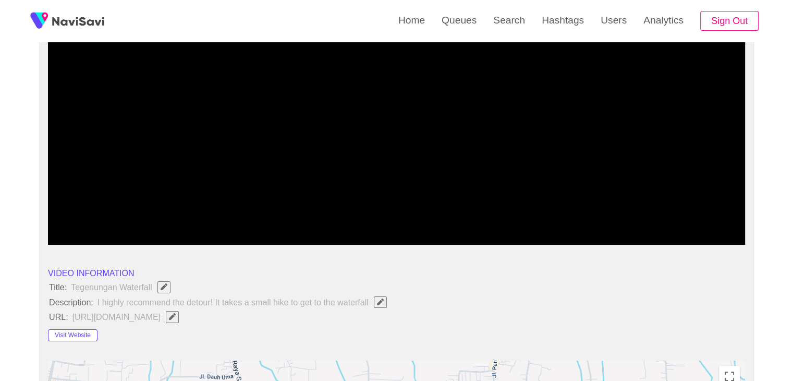
click at [492, 293] on li "Title: Tegenungan Waterfall" at bounding box center [396, 287] width 697 height 14
click at [177, 318] on span "Edit Field" at bounding box center [172, 316] width 9 height 7
type input "**********"
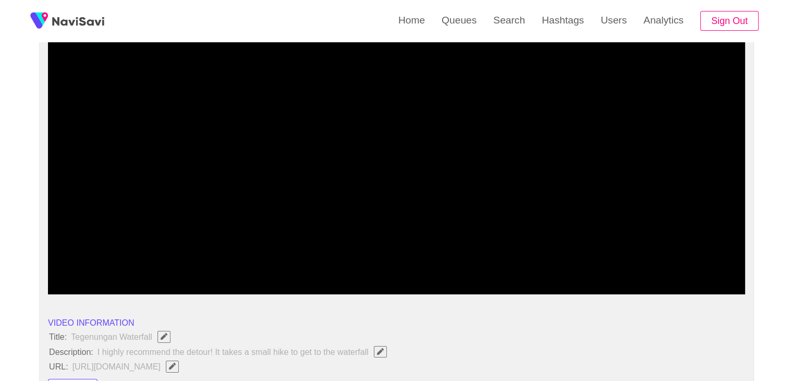
scroll to position [102, 0]
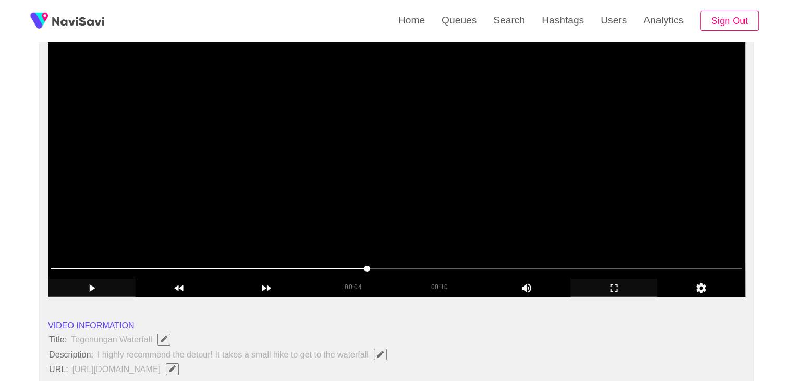
click at [451, 215] on video at bounding box center [396, 166] width 697 height 261
click at [453, 219] on video at bounding box center [396, 166] width 697 height 261
click at [404, 214] on video at bounding box center [396, 166] width 697 height 261
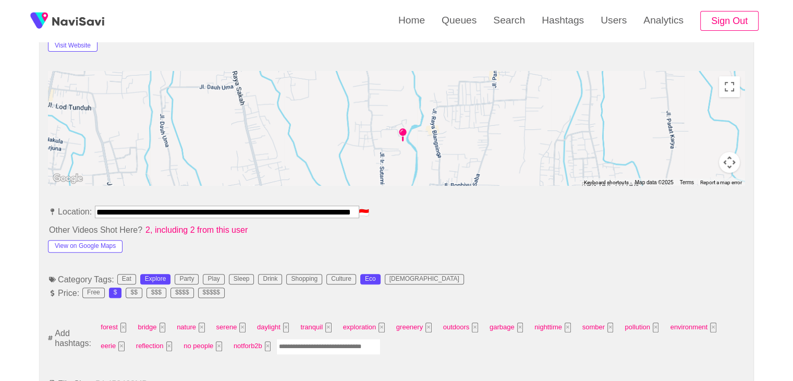
scroll to position [572, 0]
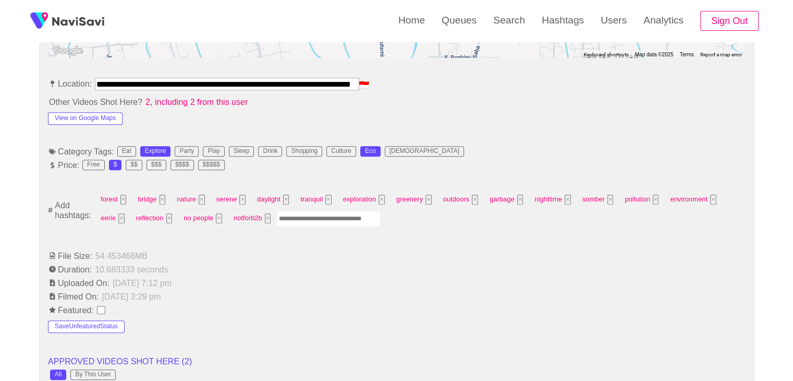
click at [305, 220] on input "Enter tag here and press return" at bounding box center [328, 219] width 104 height 16
type input "*********"
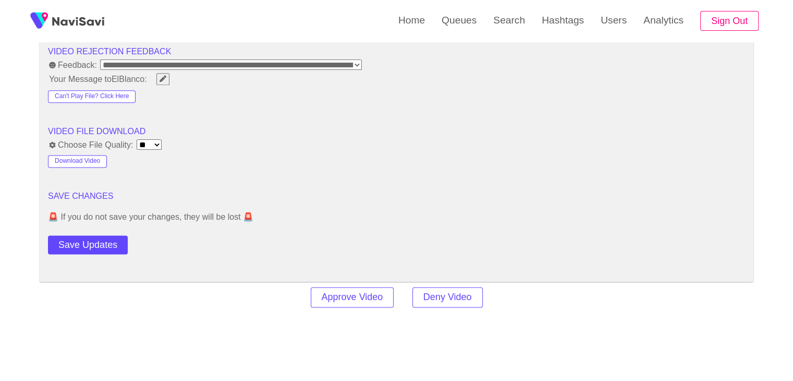
scroll to position [1354, 0]
click at [86, 240] on button "Save Updates" at bounding box center [88, 244] width 80 height 19
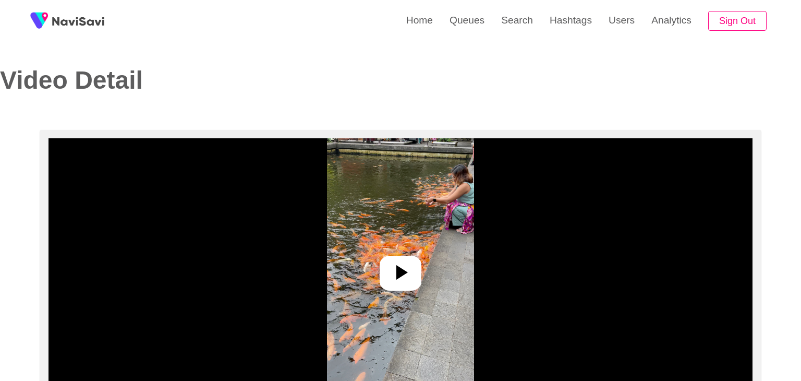
select select "**********"
select select "**"
click at [375, 263] on img at bounding box center [396, 268] width 147 height 261
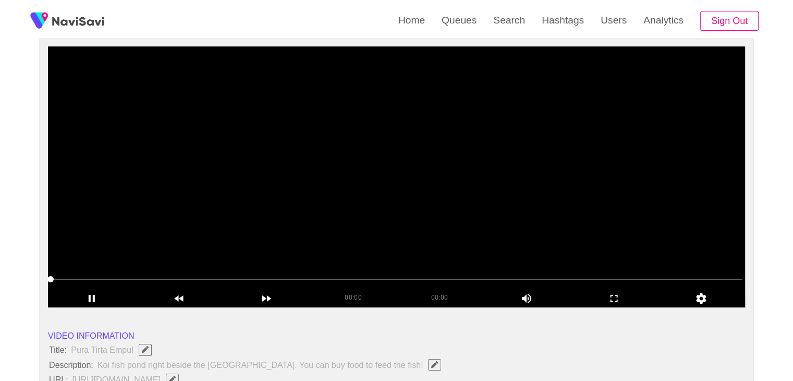
scroll to position [104, 0]
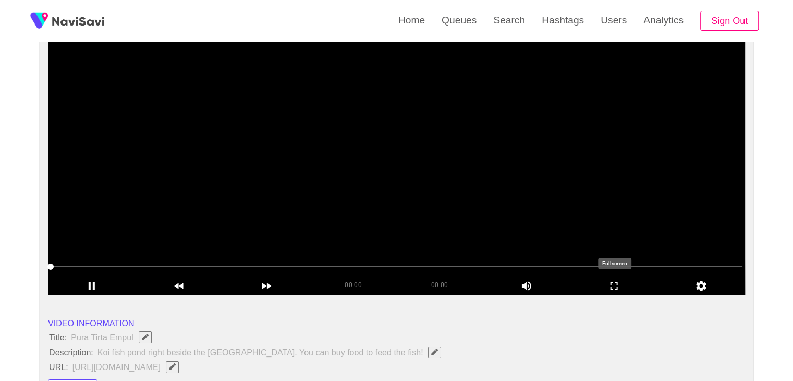
drag, startPoint x: 619, startPoint y: 280, endPoint x: 608, endPoint y: 338, distance: 58.9
click at [619, 284] on icon "add" at bounding box center [614, 286] width 87 height 13
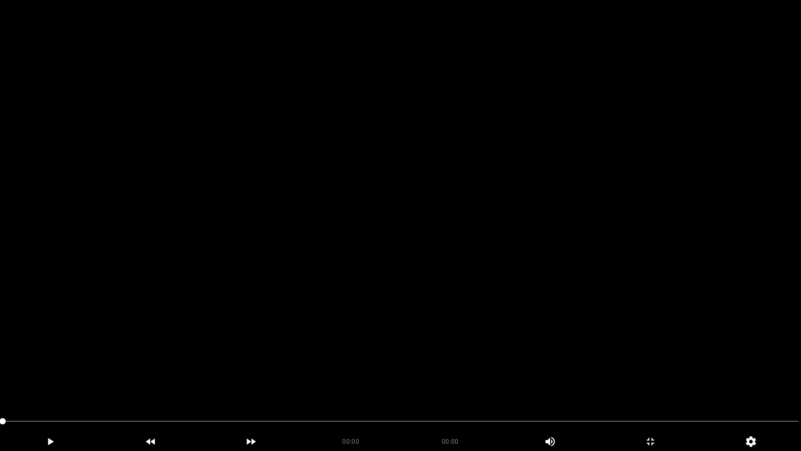
drag, startPoint x: 413, startPoint y: 358, endPoint x: 376, endPoint y: 357, distance: 37.6
click at [412, 358] on video at bounding box center [400, 225] width 801 height 451
click at [262, 343] on video at bounding box center [400, 225] width 801 height 451
drag, startPoint x: 261, startPoint y: 343, endPoint x: 59, endPoint y: 404, distance: 210.9
click at [249, 347] on video at bounding box center [400, 225] width 801 height 451
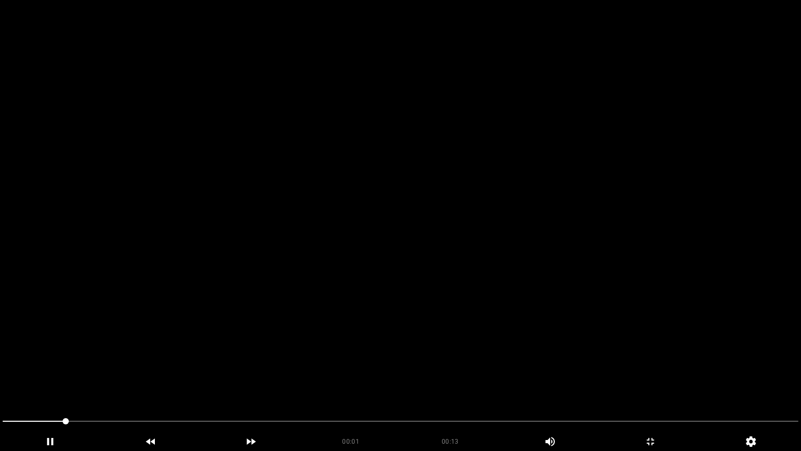
drag, startPoint x: 50, startPoint y: 416, endPoint x: 0, endPoint y: 393, distance: 54.4
click at [0, 380] on section "00:01 00:13 Picture In Picture 1 Error: Failed to load Video" at bounding box center [400, 225] width 801 height 451
click at [344, 350] on video at bounding box center [400, 225] width 801 height 451
click at [437, 340] on video at bounding box center [400, 225] width 801 height 451
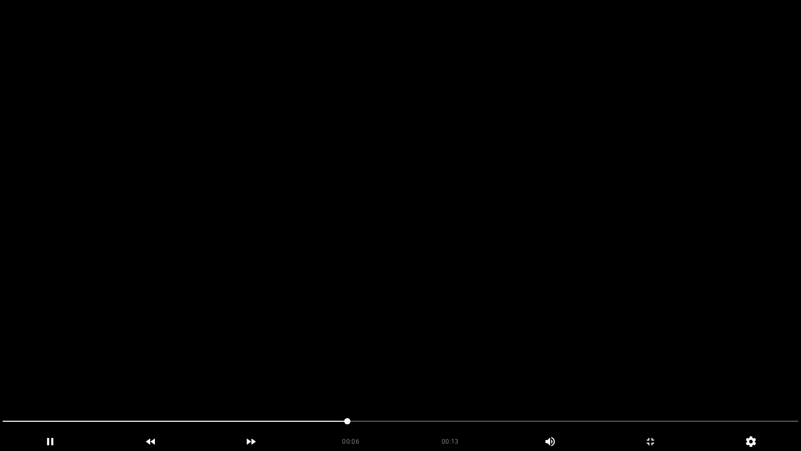
drag, startPoint x: 284, startPoint y: 418, endPoint x: 140, endPoint y: 413, distance: 144.1
click at [140, 380] on div at bounding box center [400, 422] width 804 height 28
click at [477, 372] on video at bounding box center [400, 225] width 801 height 451
drag, startPoint x: 0, startPoint y: 429, endPoint x: 0, endPoint y: 421, distance: 8.3
click at [0, 380] on div at bounding box center [400, 422] width 804 height 28
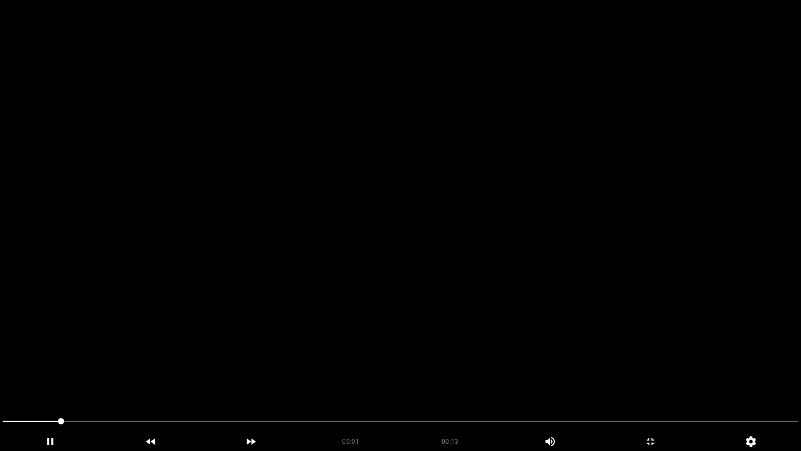
click at [547, 337] on video at bounding box center [400, 225] width 801 height 451
click at [659, 380] on icon "add" at bounding box center [651, 441] width 100 height 13
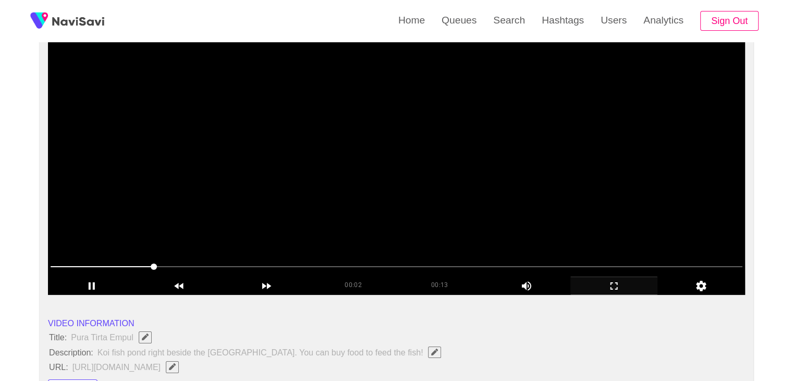
click at [469, 135] on video at bounding box center [396, 164] width 697 height 261
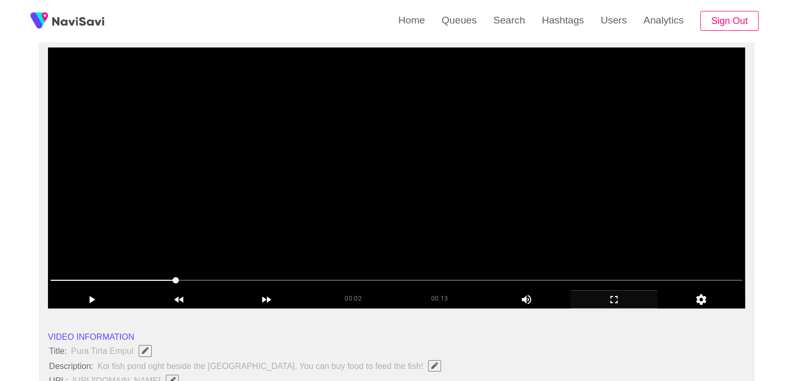
scroll to position [52, 0]
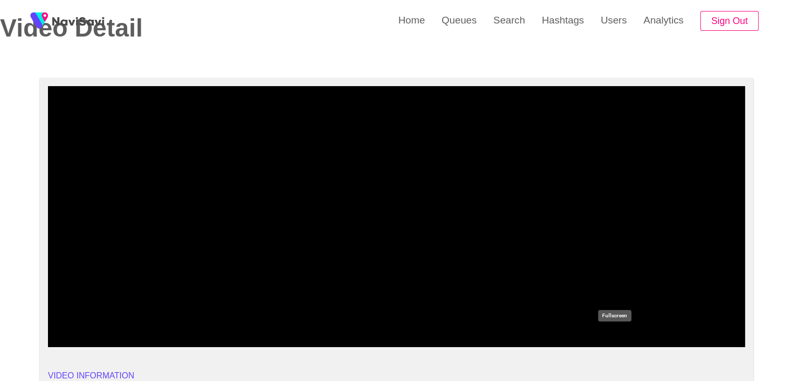
click at [612, 334] on icon "add" at bounding box center [614, 337] width 7 height 7
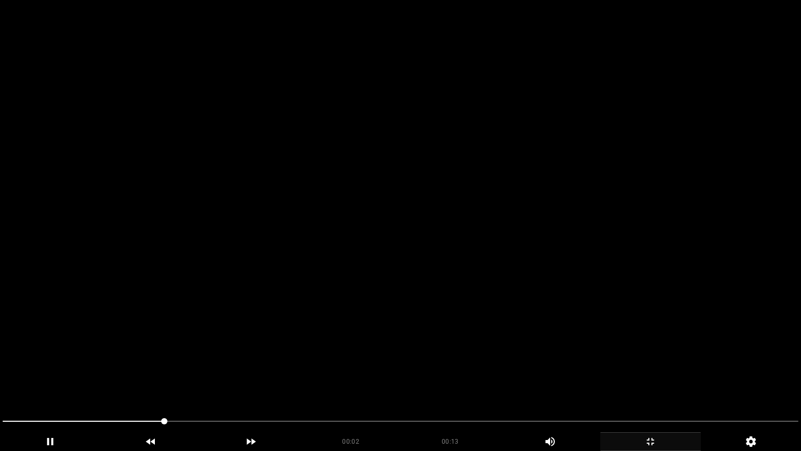
click at [428, 268] on video at bounding box center [400, 225] width 801 height 451
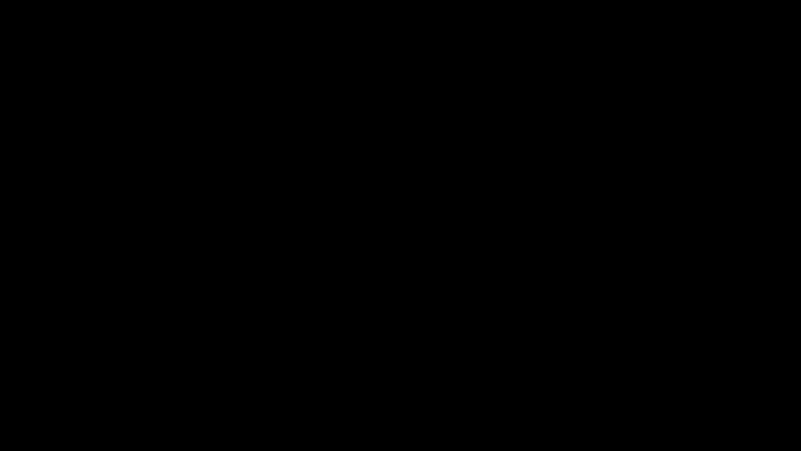
click at [649, 380] on icon "add" at bounding box center [650, 441] width 7 height 7
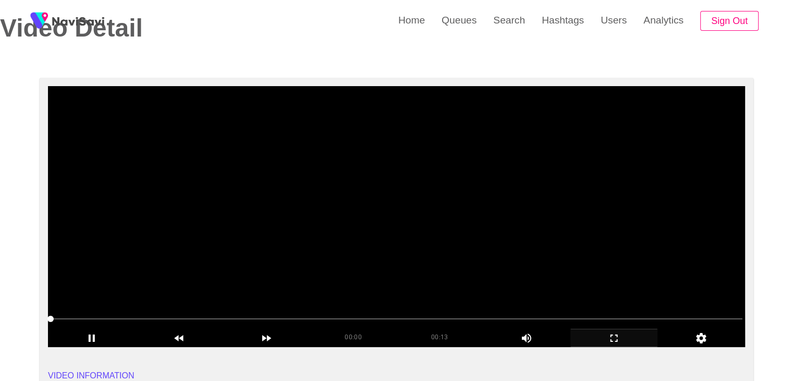
click at [388, 214] on video at bounding box center [396, 216] width 697 height 261
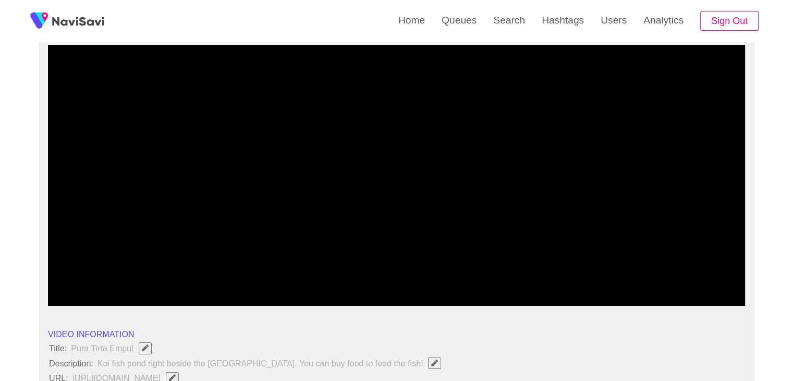
scroll to position [209, 0]
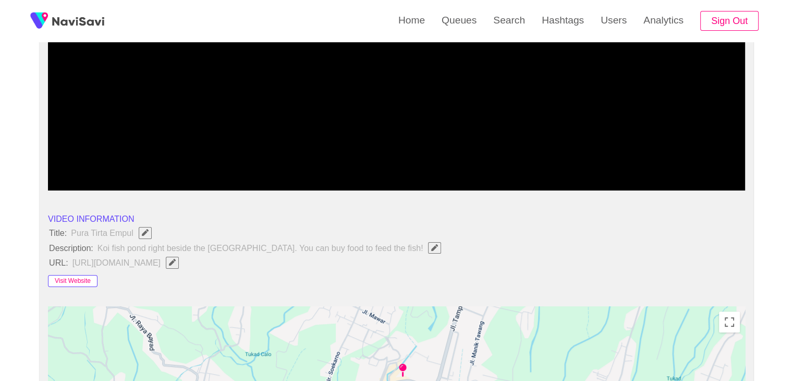
click at [83, 280] on button "Visit Website" at bounding box center [73, 281] width 50 height 13
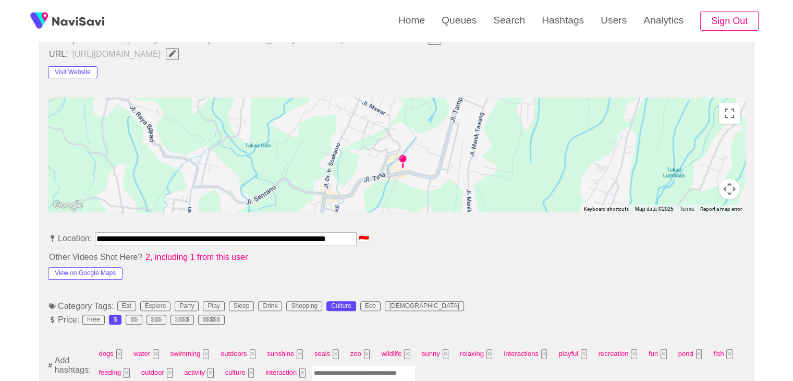
scroll to position [0, 15]
drag, startPoint x: 96, startPoint y: 238, endPoint x: 484, endPoint y: 237, distance: 388.1
click at [484, 237] on li "**********" at bounding box center [396, 240] width 697 height 17
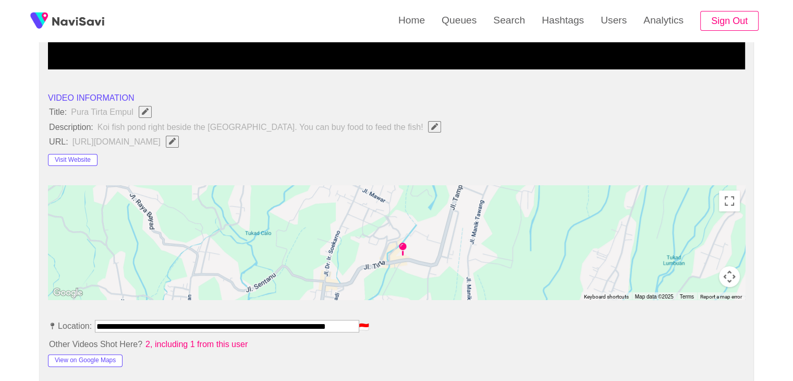
scroll to position [365, 0]
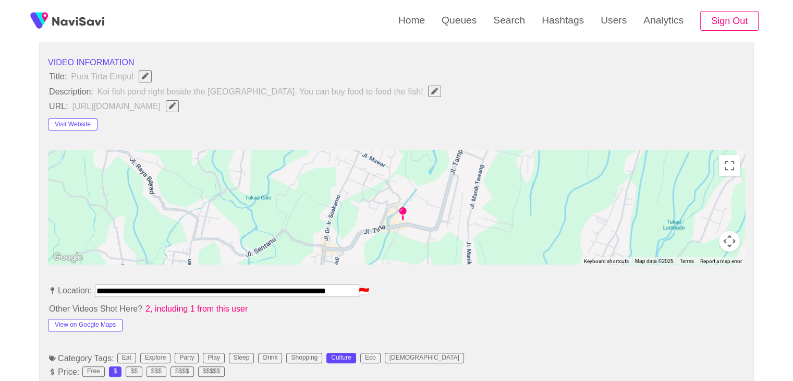
click at [176, 104] on icon "Edit Field" at bounding box center [172, 105] width 7 height 7
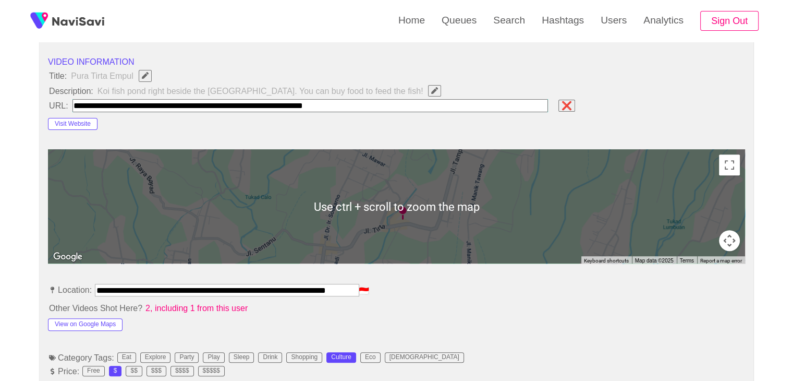
scroll to position [313, 0]
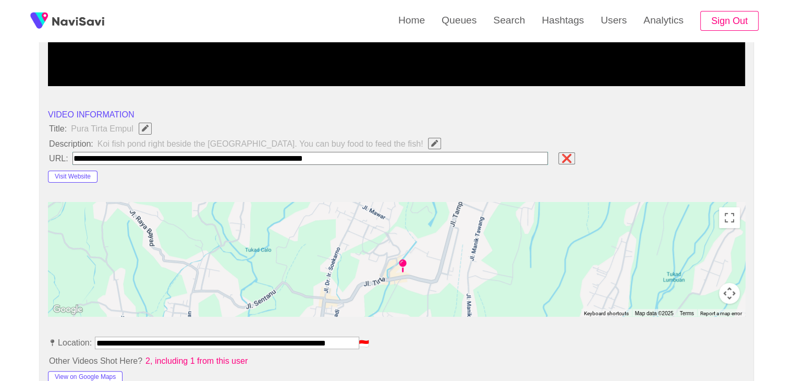
click at [409, 154] on input "field" at bounding box center [311, 158] width 476 height 13
drag, startPoint x: 409, startPoint y: 154, endPoint x: 27, endPoint y: 159, distance: 381.9
paste input "**********"
type input "**********"
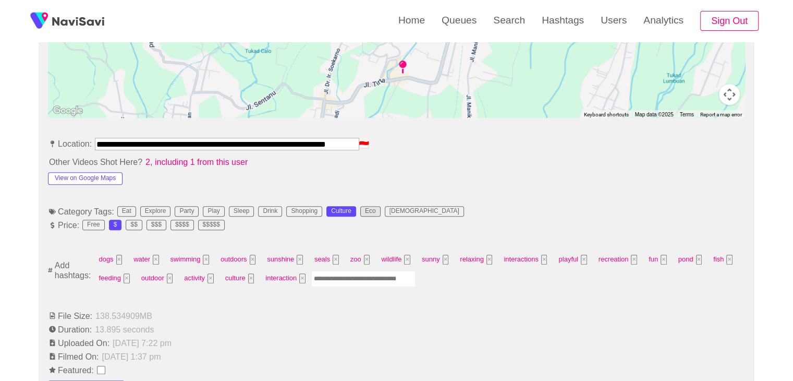
scroll to position [522, 0]
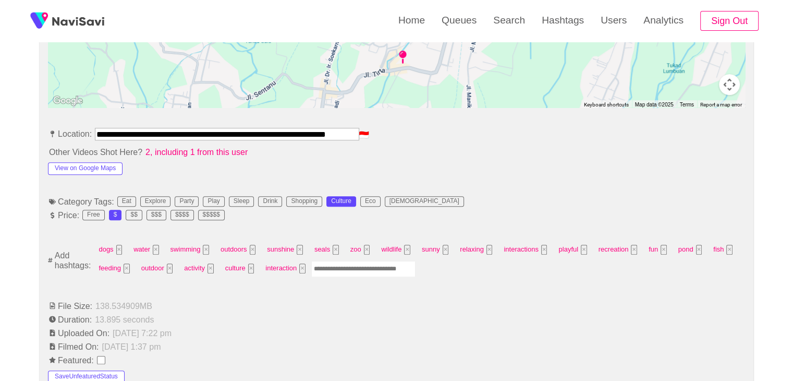
click at [346, 264] on input "Enter tag here and press return" at bounding box center [363, 269] width 104 height 16
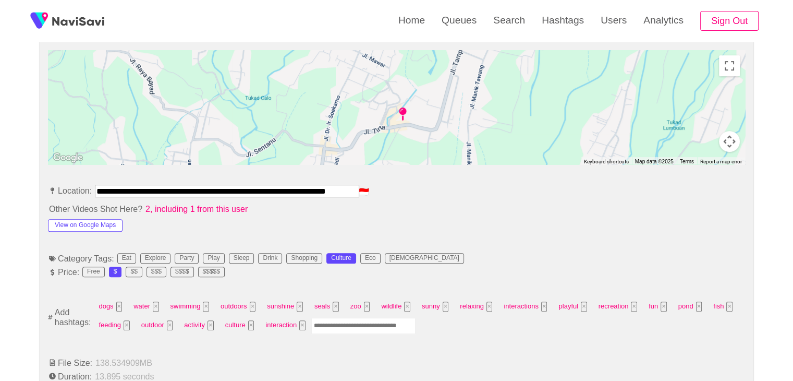
scroll to position [469, 0]
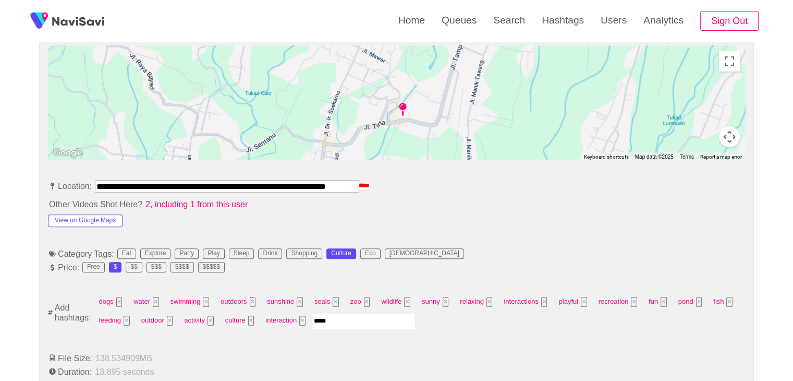
type input "******"
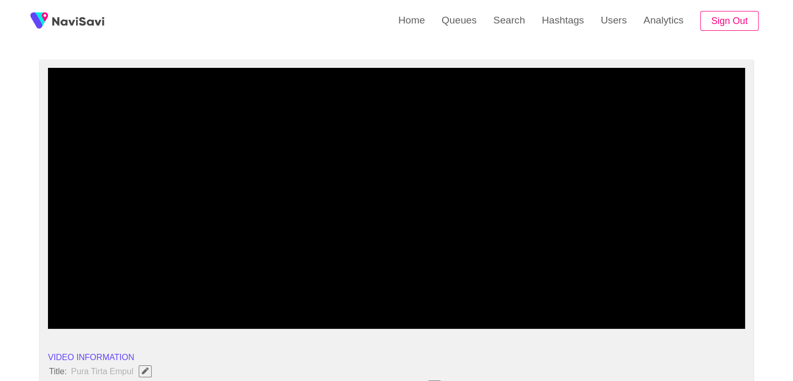
scroll to position [52, 0]
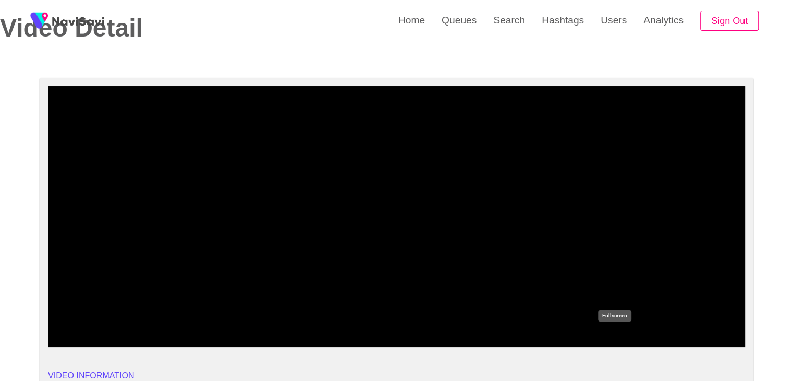
click at [624, 335] on icon "add" at bounding box center [614, 338] width 87 height 13
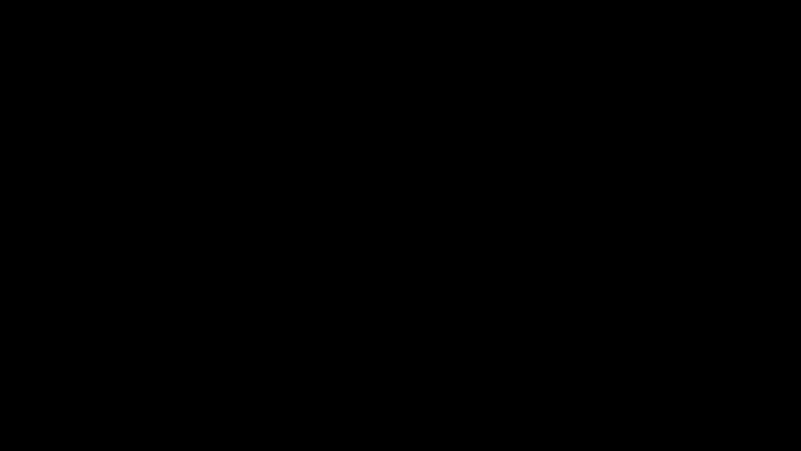
click at [645, 380] on icon "add" at bounding box center [651, 441] width 100 height 13
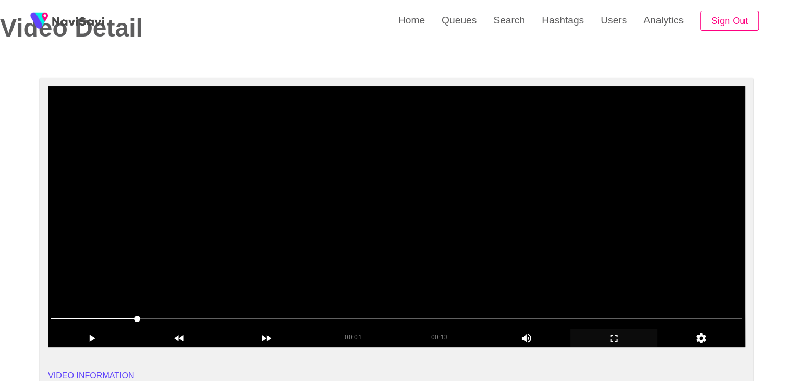
click at [424, 240] on video at bounding box center [396, 216] width 697 height 261
click at [417, 239] on video at bounding box center [396, 216] width 697 height 261
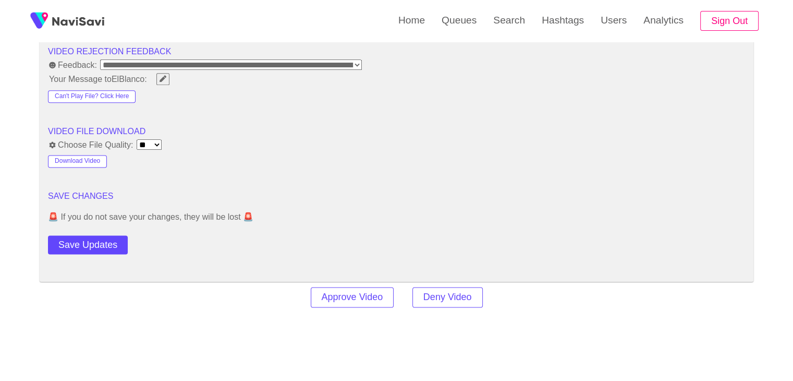
scroll to position [1356, 0]
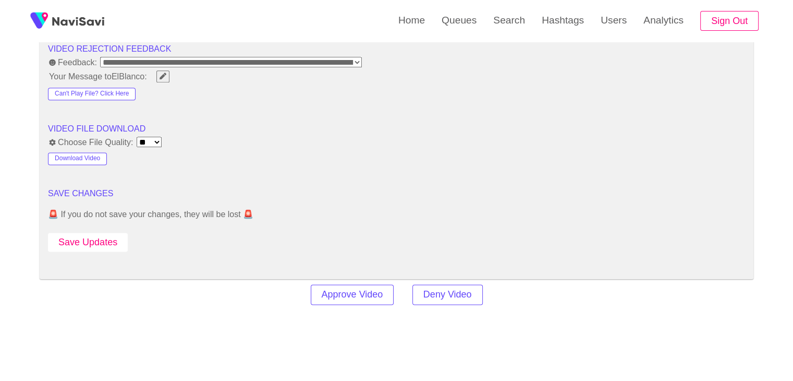
drag, startPoint x: 77, startPoint y: 242, endPoint x: 104, endPoint y: 234, distance: 28.4
click at [77, 243] on button "Save Updates" at bounding box center [88, 242] width 80 height 19
click at [88, 239] on button "Save Updates" at bounding box center [88, 242] width 80 height 19
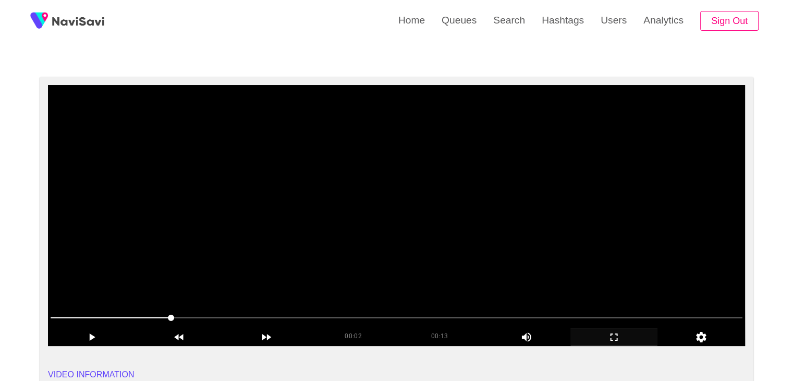
scroll to position [52, 0]
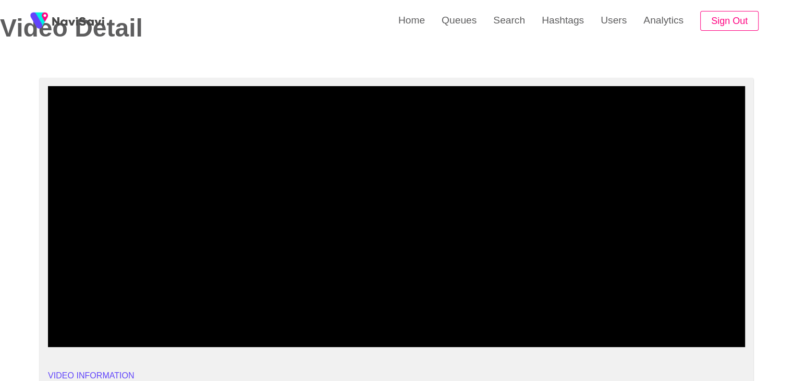
drag, startPoint x: 92, startPoint y: 311, endPoint x: 0, endPoint y: 303, distance: 92.1
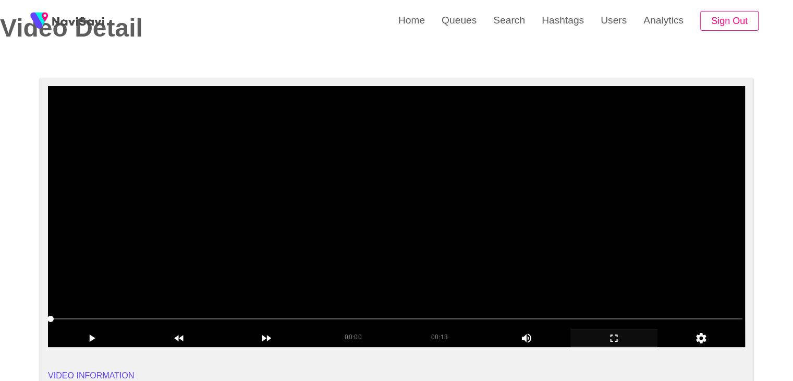
click at [356, 221] on video at bounding box center [396, 216] width 697 height 261
click at [624, 315] on span at bounding box center [397, 318] width 692 height 17
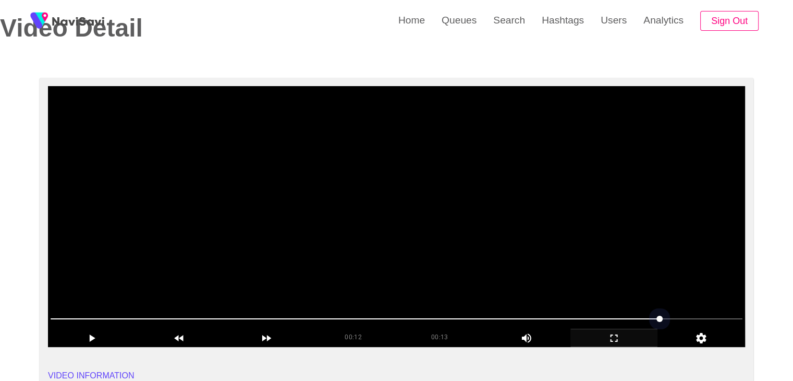
click at [546, 311] on span at bounding box center [397, 318] width 692 height 17
click at [655, 318] on span at bounding box center [397, 318] width 692 height 1
click at [686, 318] on span at bounding box center [397, 318] width 692 height 1
drag, startPoint x: 0, startPoint y: 311, endPoint x: 133, endPoint y: 303, distance: 133.3
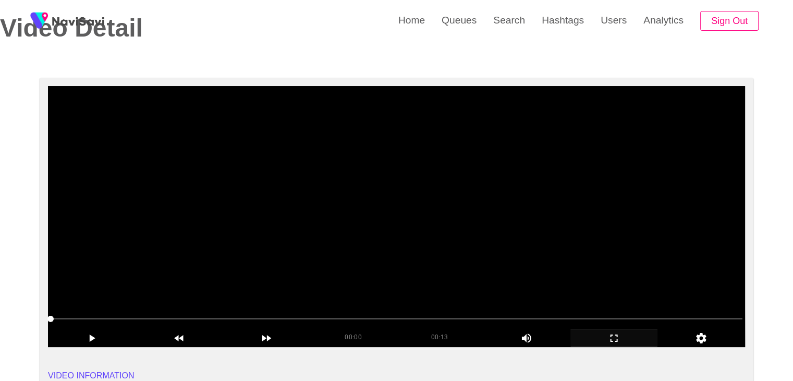
click at [303, 278] on video at bounding box center [396, 216] width 697 height 261
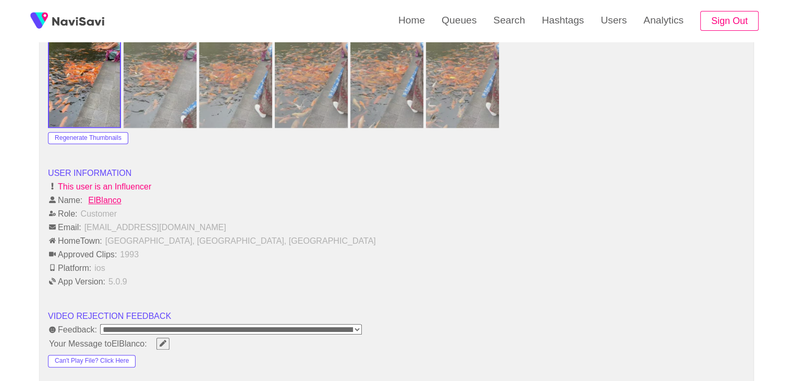
scroll to position [1304, 0]
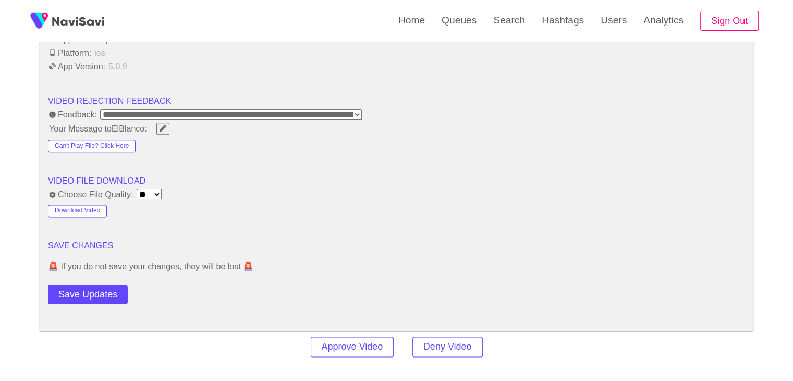
click at [94, 291] on button "Save Updates" at bounding box center [88, 294] width 80 height 19
click at [107, 286] on button "Save Updates" at bounding box center [88, 294] width 80 height 19
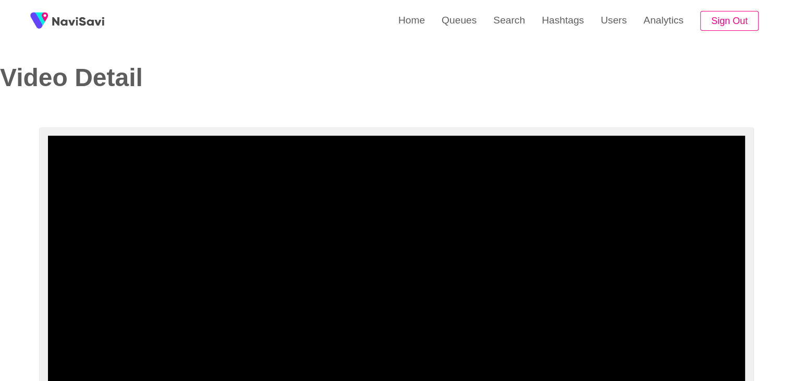
scroll to position [0, 0]
